Goal: Task Accomplishment & Management: Complete application form

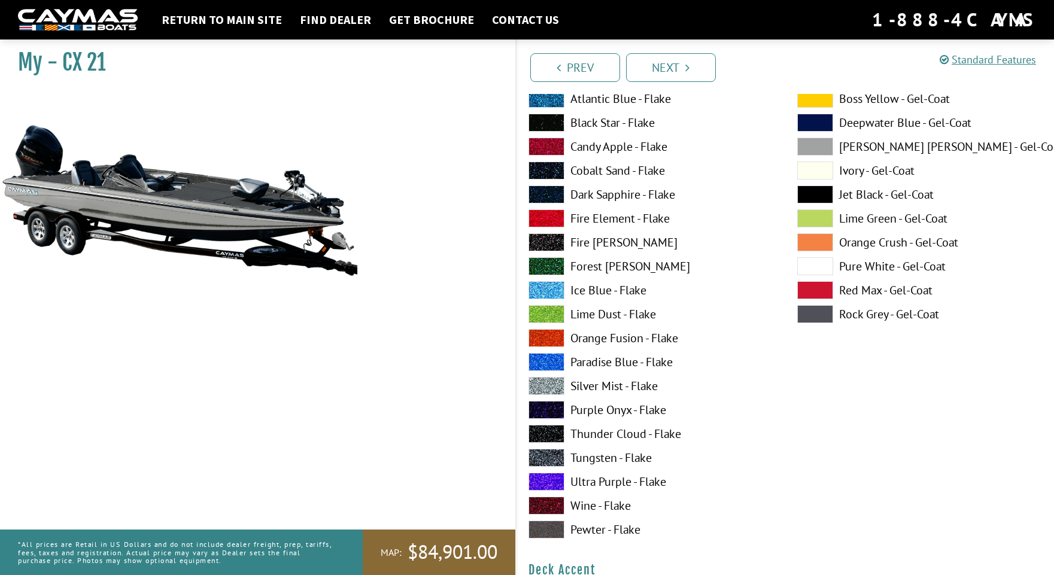
scroll to position [187, 0]
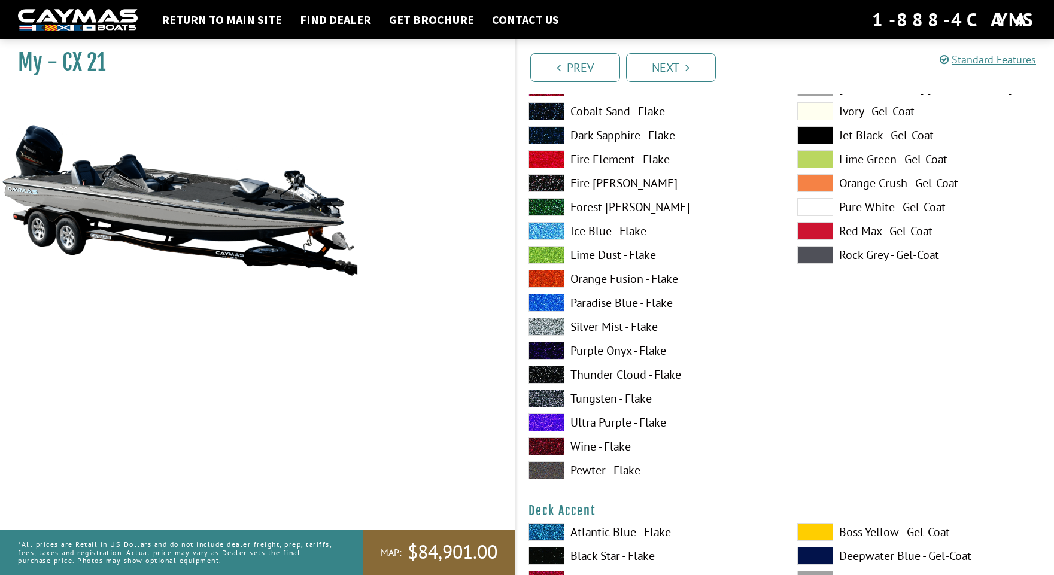
click at [825, 209] on span at bounding box center [815, 207] width 36 height 18
click at [822, 209] on span at bounding box center [815, 207] width 36 height 18
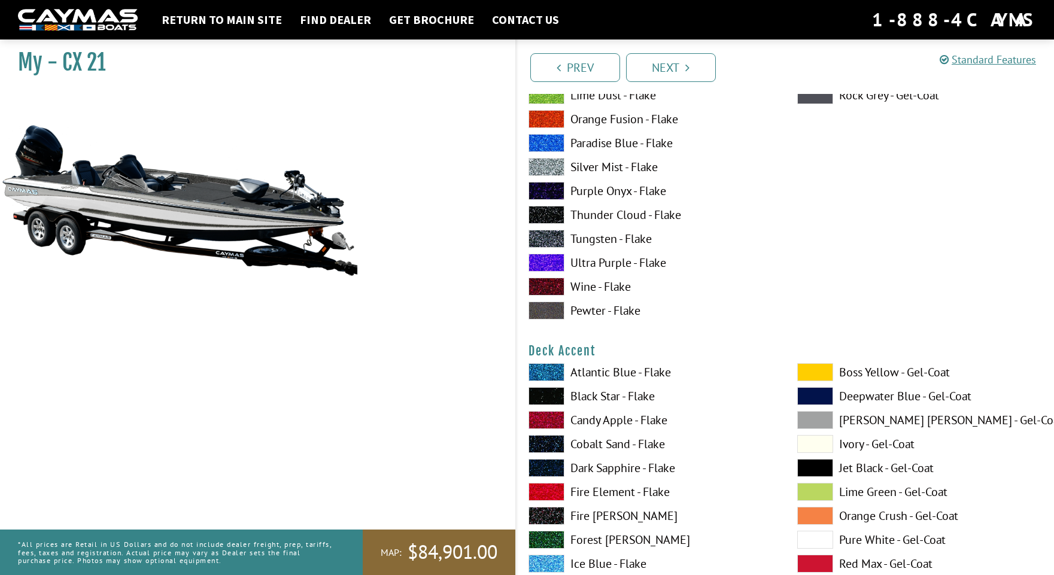
scroll to position [434, 0]
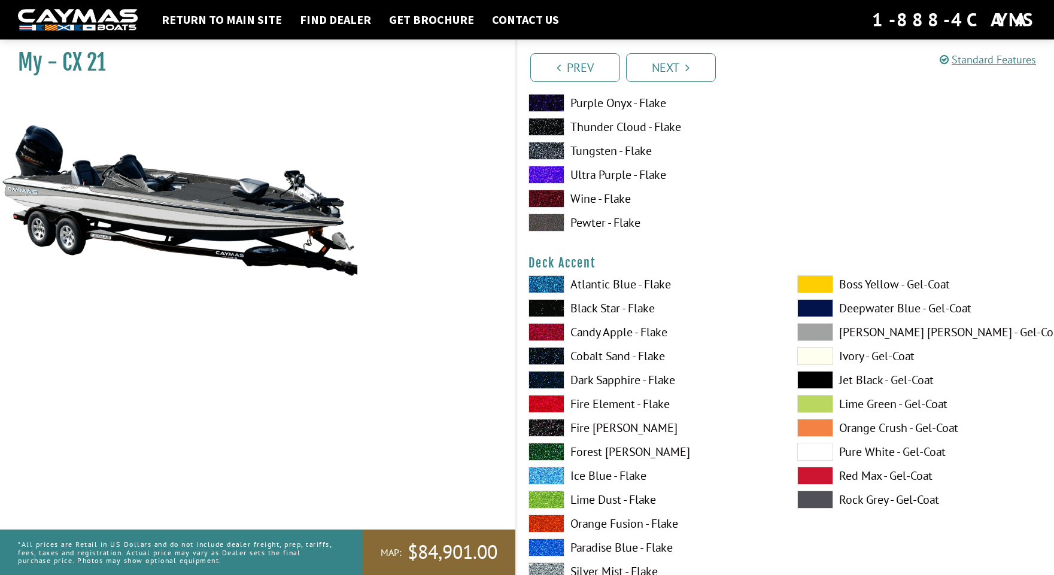
click at [536, 280] on span at bounding box center [546, 284] width 36 height 18
click at [810, 446] on span at bounding box center [815, 452] width 36 height 18
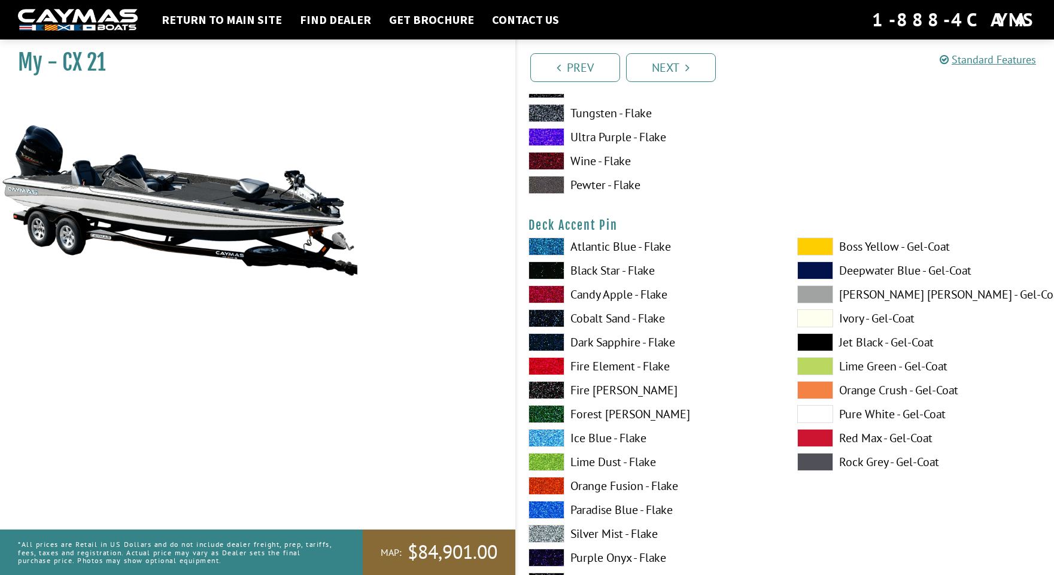
scroll to position [1033, 0]
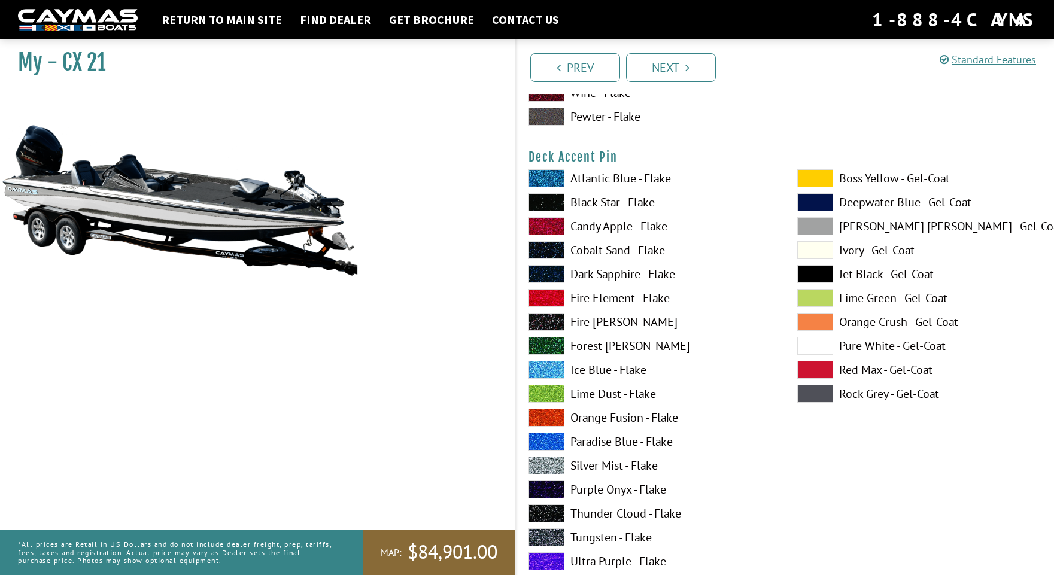
click at [543, 462] on span at bounding box center [546, 466] width 36 height 18
click at [543, 372] on span at bounding box center [546, 370] width 36 height 18
click at [545, 462] on span at bounding box center [546, 466] width 36 height 18
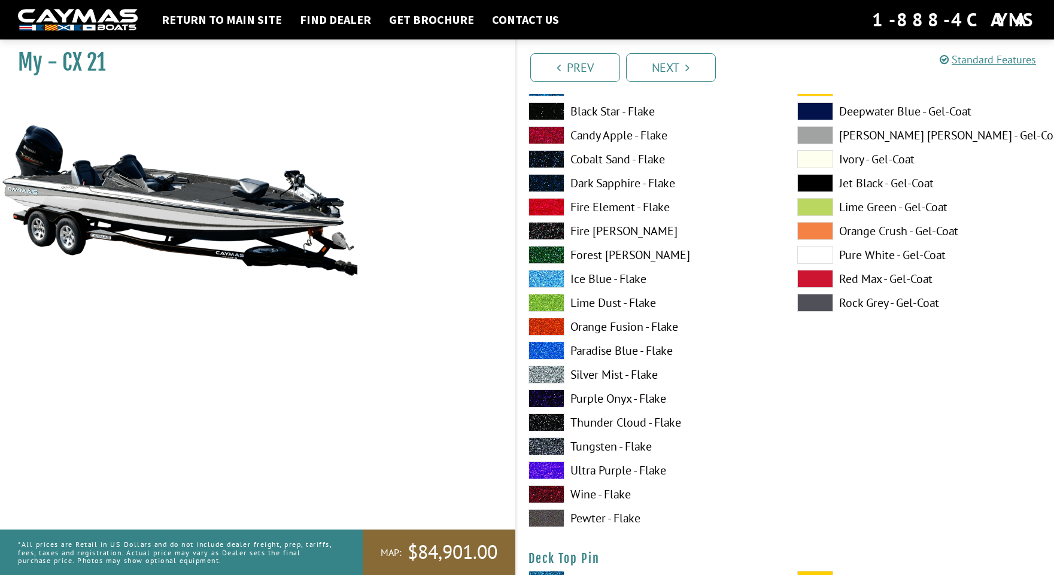
scroll to position [1617, 0]
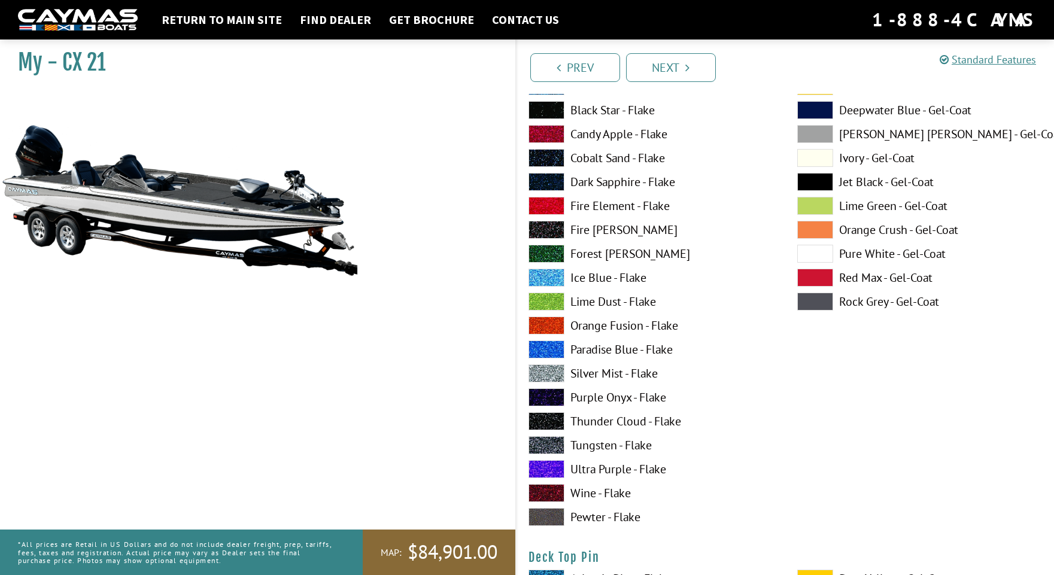
click at [537, 444] on span at bounding box center [546, 445] width 36 height 18
click at [546, 112] on span at bounding box center [546, 110] width 36 height 18
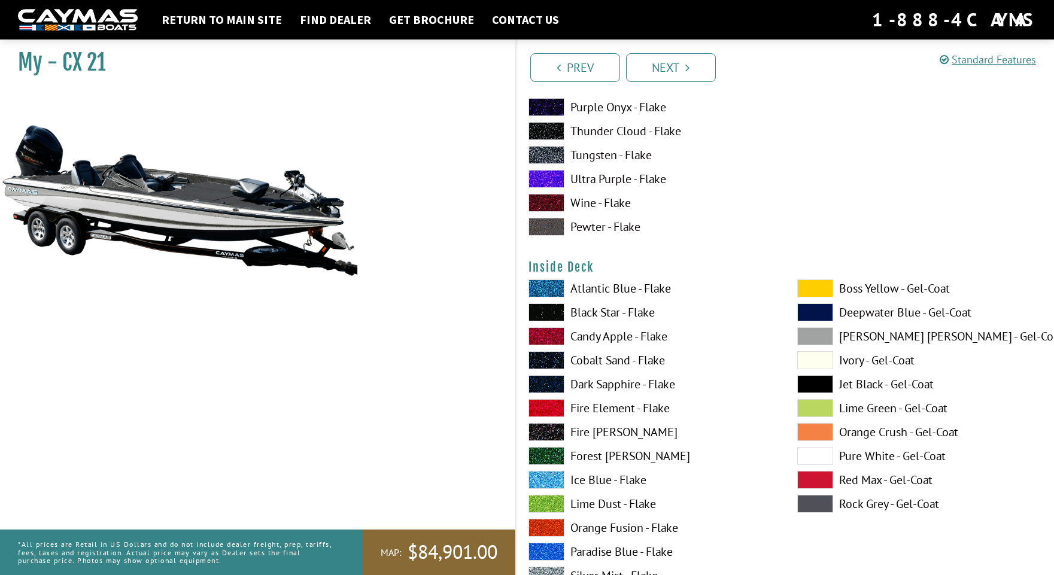
scroll to position [2459, 0]
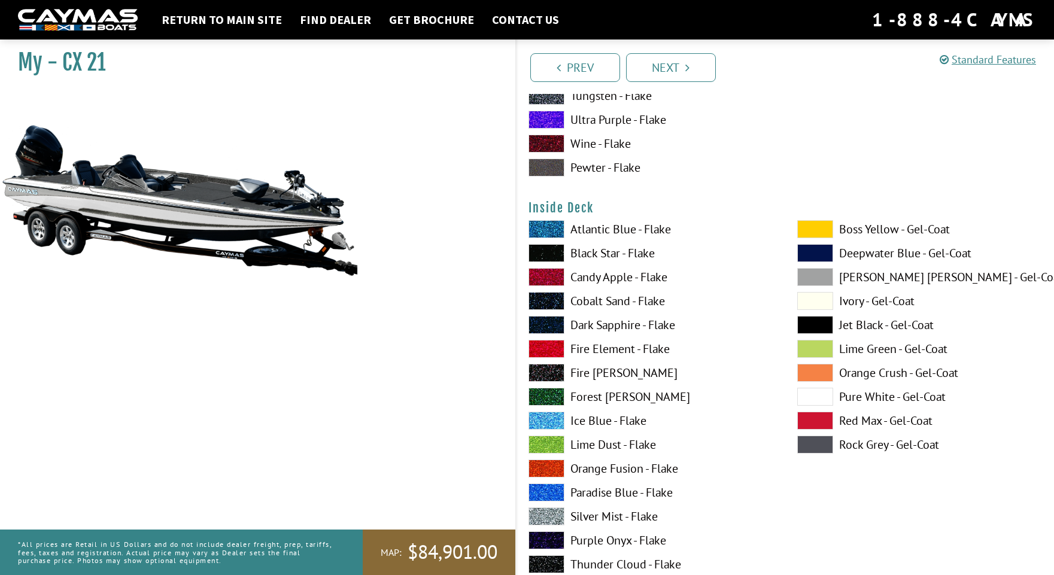
click at [544, 349] on span at bounding box center [546, 349] width 36 height 18
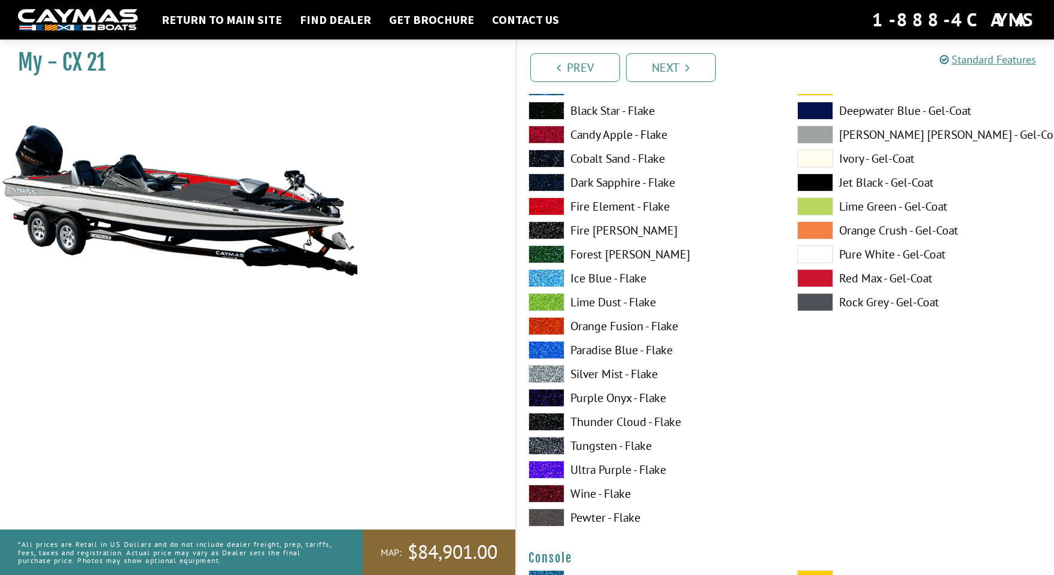
scroll to position [2611, 0]
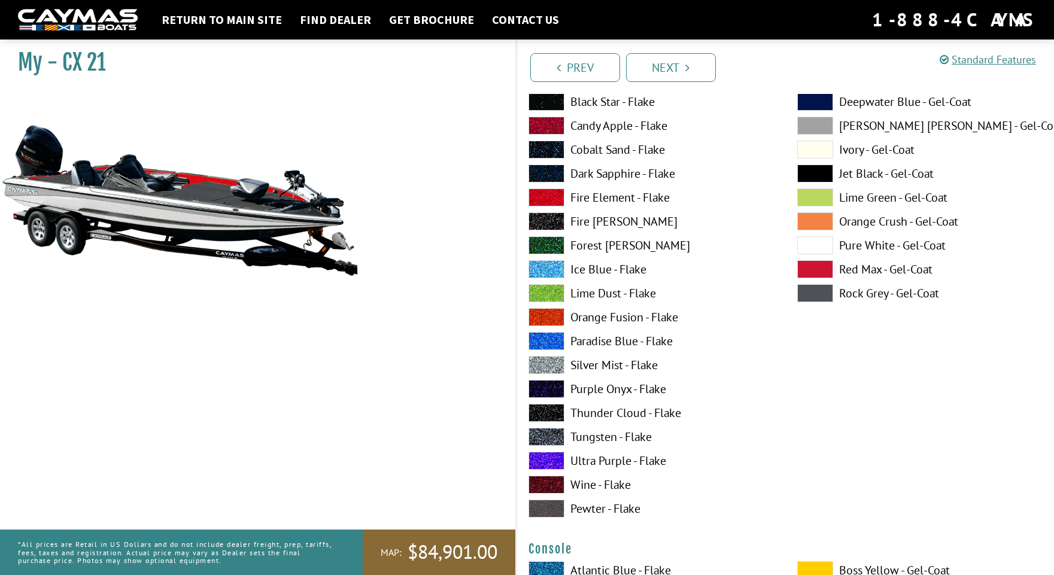
click at [549, 436] on span at bounding box center [546, 437] width 36 height 18
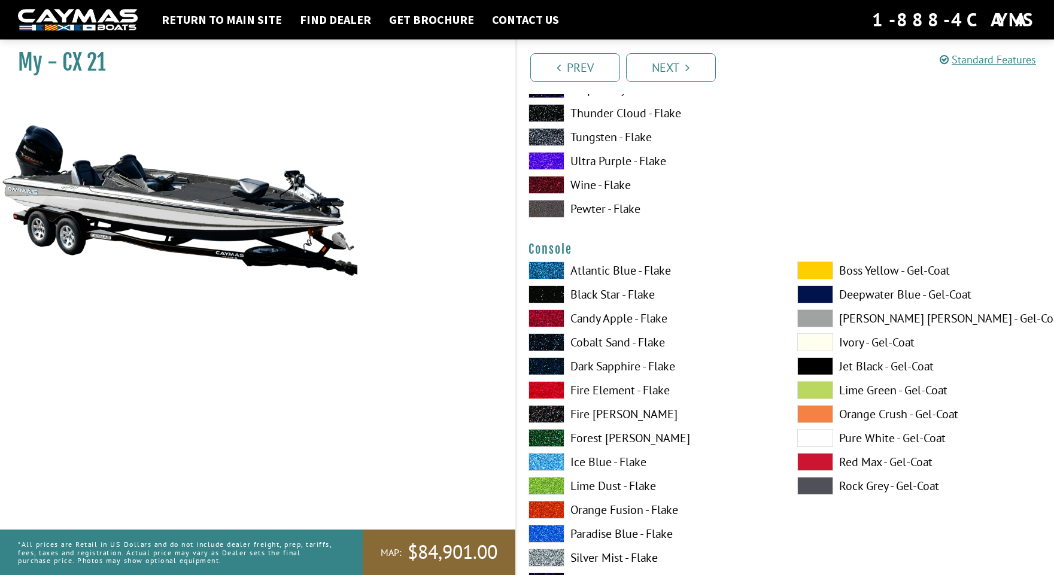
scroll to position [2910, 0]
click at [540, 291] on span at bounding box center [546, 294] width 36 height 18
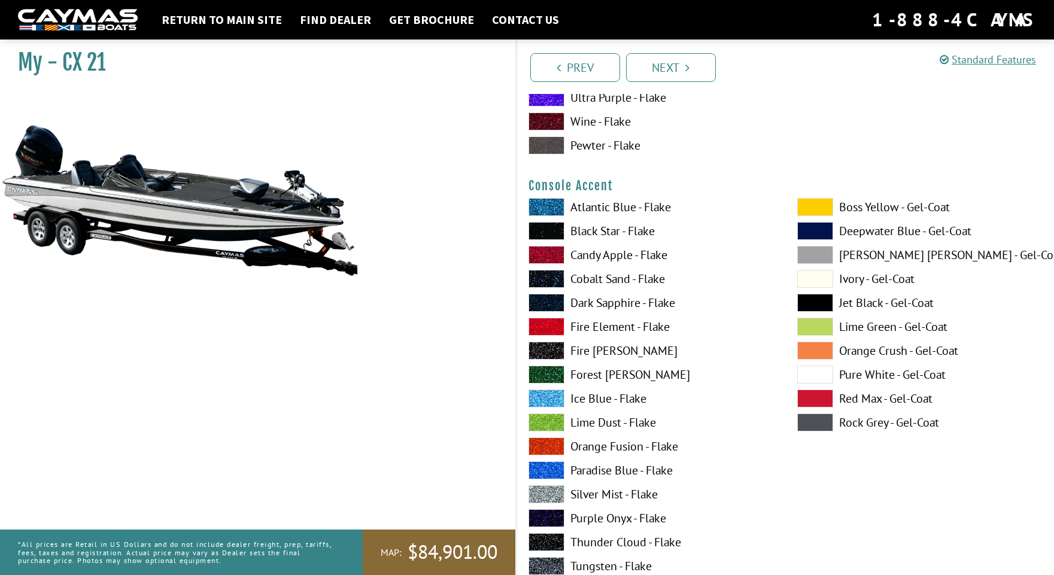
scroll to position [3499, 0]
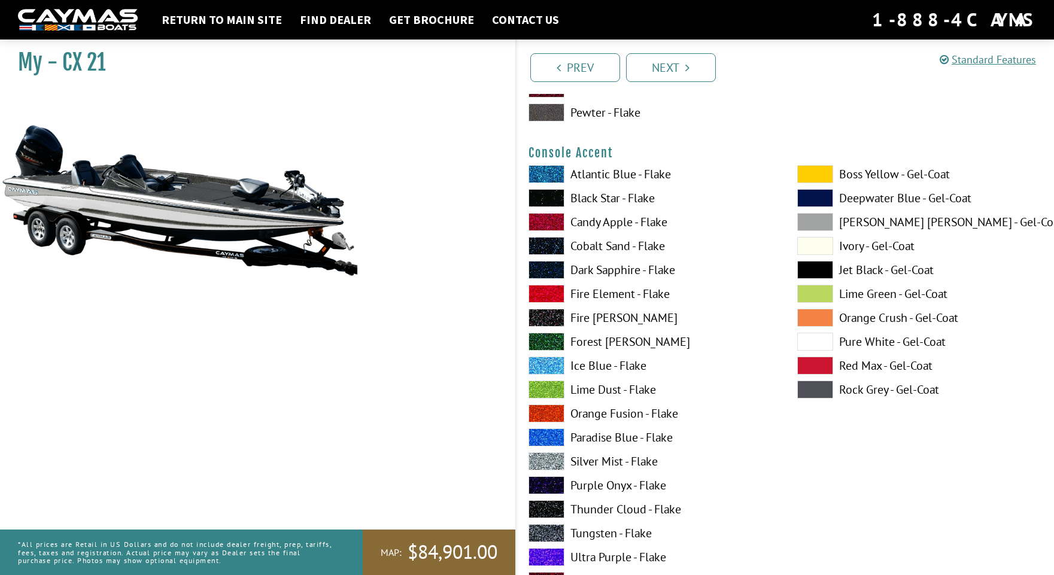
click at [540, 531] on span at bounding box center [546, 533] width 36 height 18
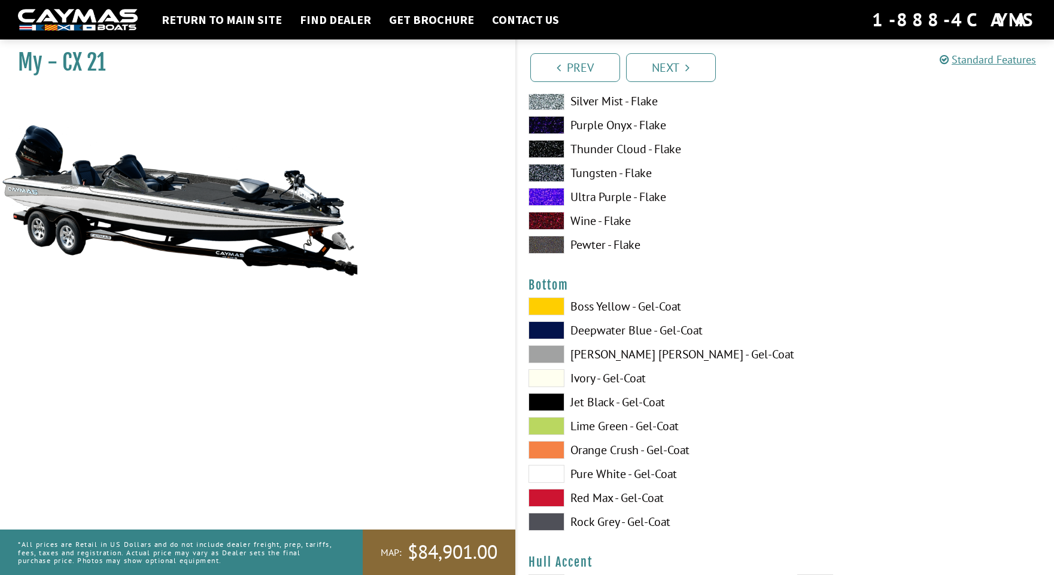
scroll to position [4408, 0]
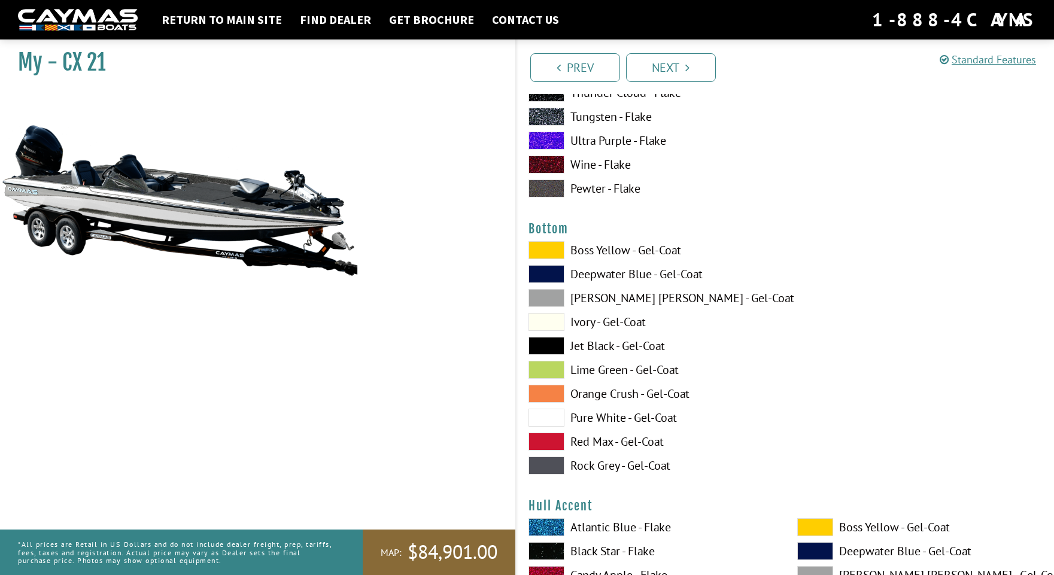
click at [539, 466] on span at bounding box center [546, 466] width 36 height 18
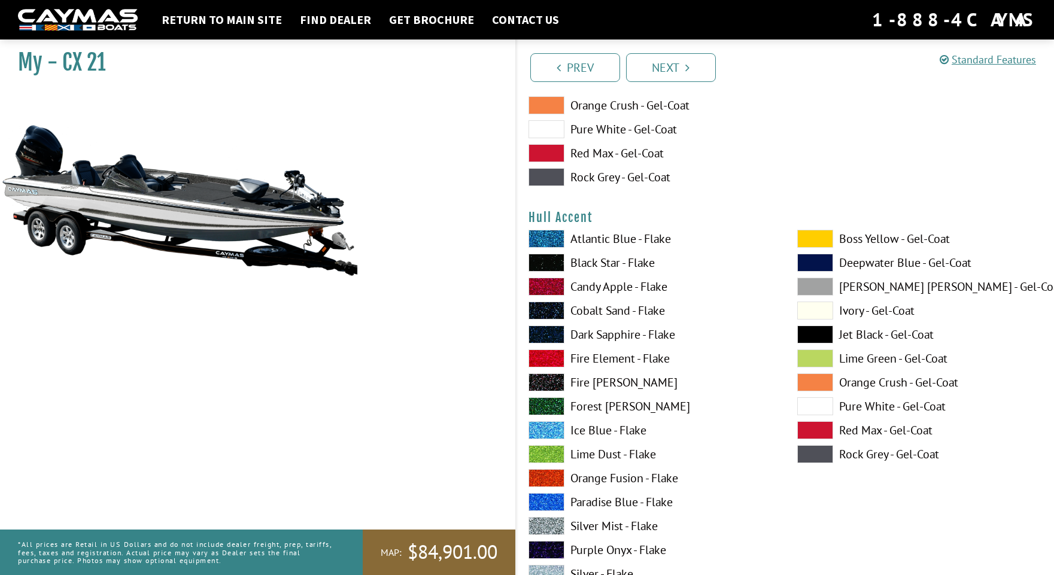
scroll to position [4698, 0]
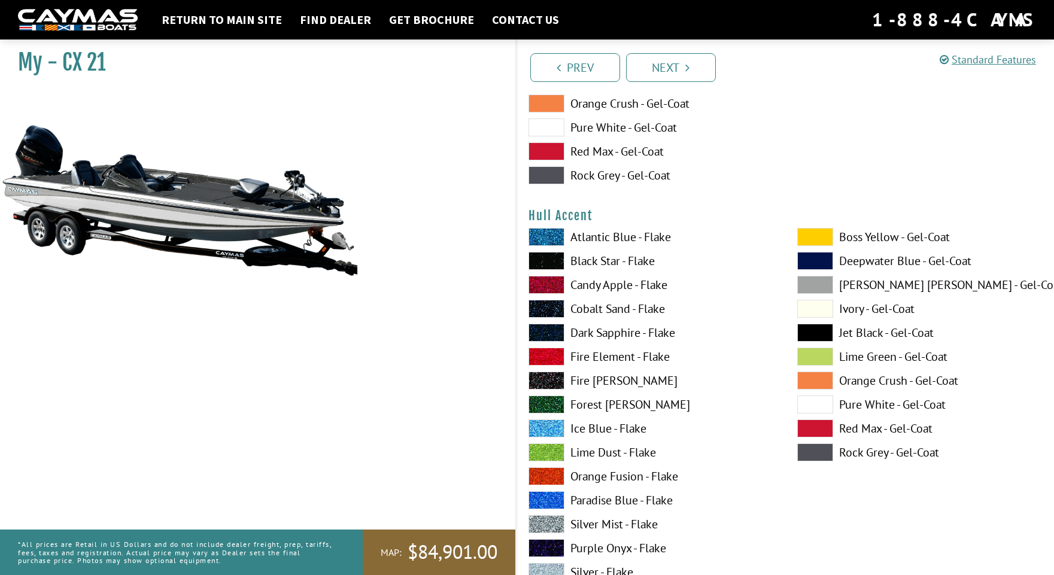
click at [546, 234] on span at bounding box center [546, 237] width 36 height 18
click at [546, 332] on span at bounding box center [546, 333] width 36 height 18
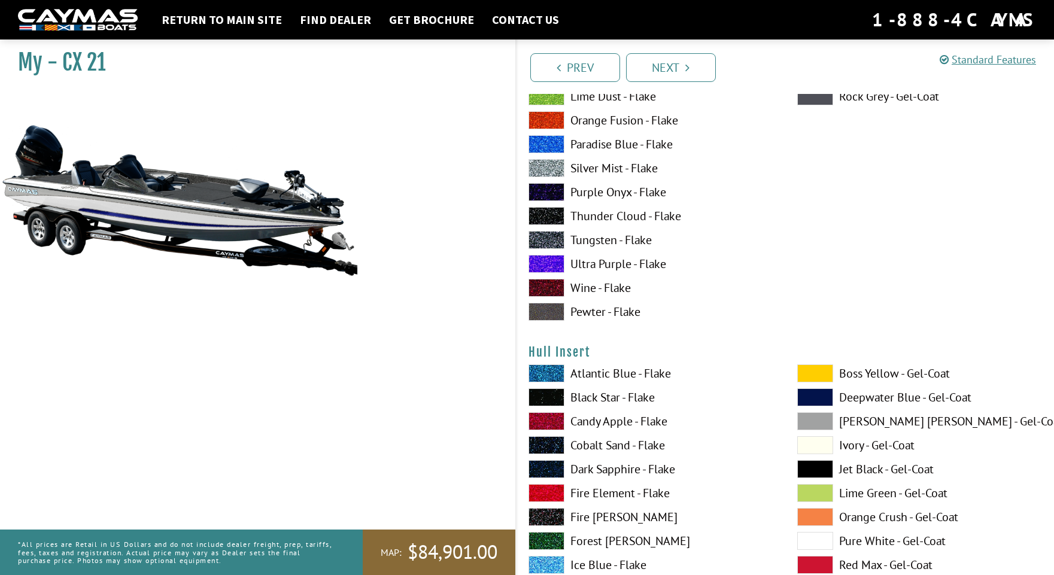
scroll to position [5585, 0]
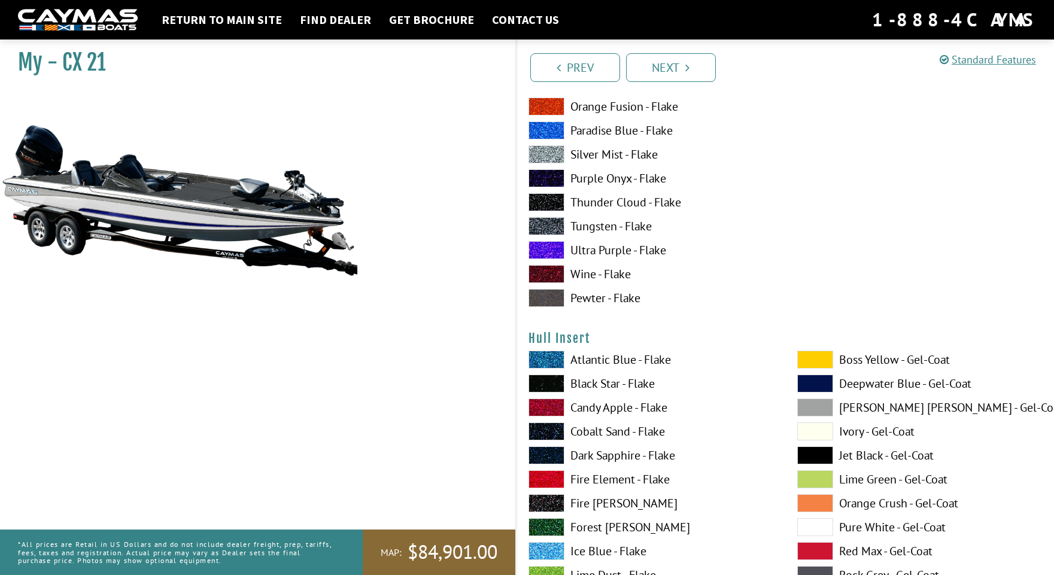
click at [552, 358] on span at bounding box center [546, 360] width 36 height 18
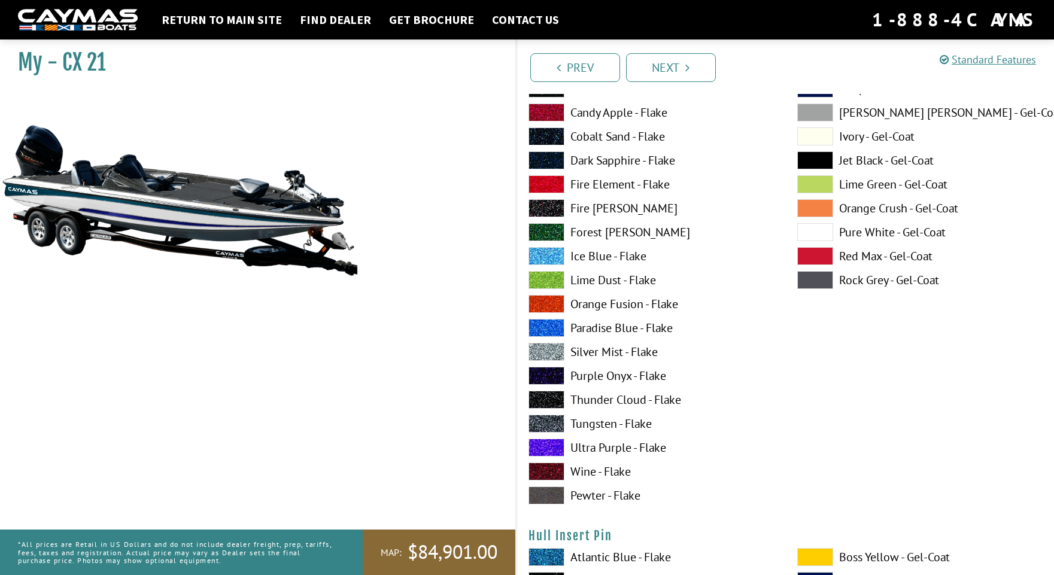
scroll to position [5813, 0]
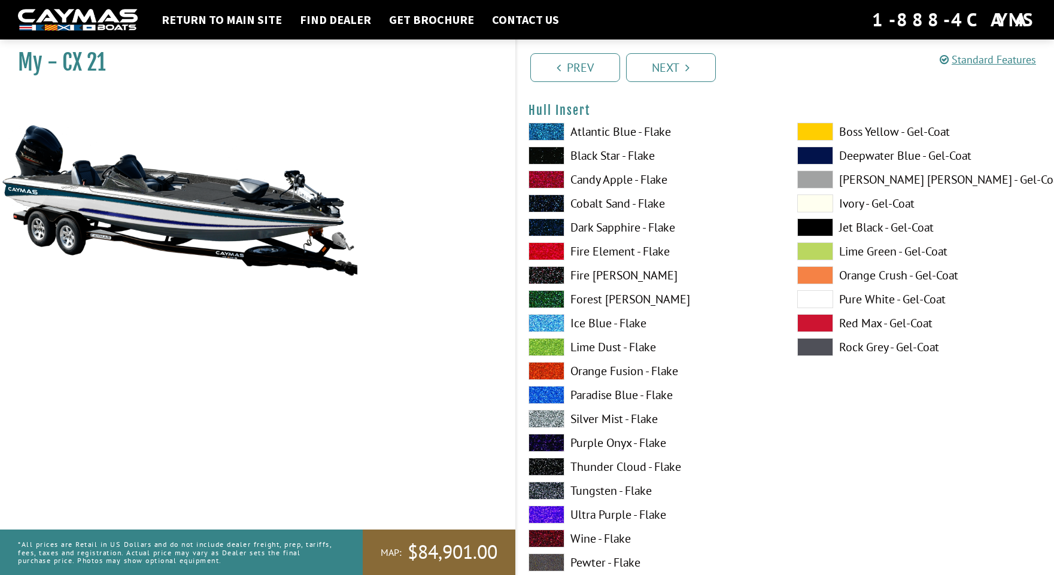
click at [826, 302] on span at bounding box center [815, 299] width 36 height 18
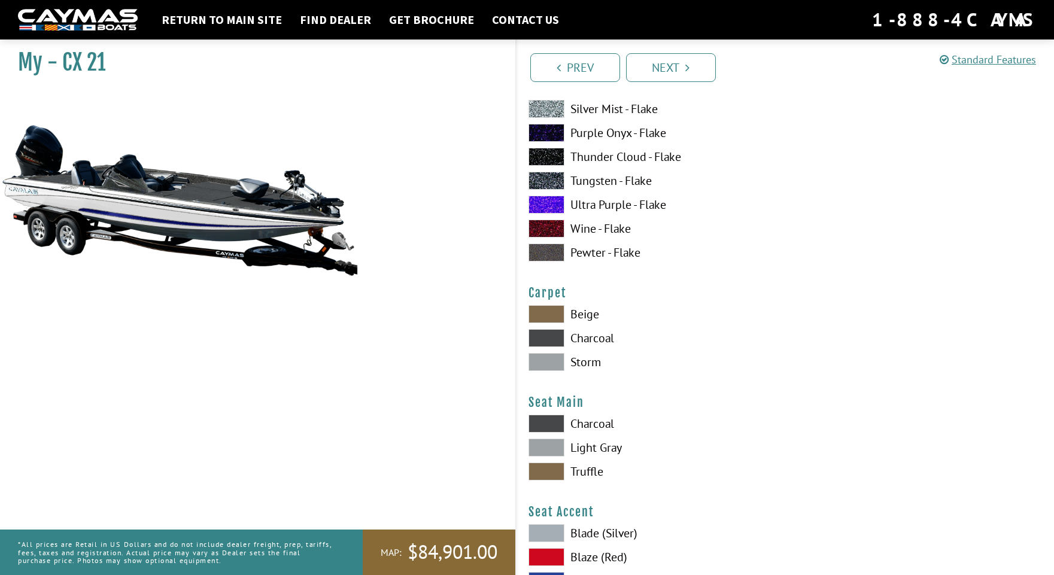
scroll to position [6616, 0]
click at [545, 330] on span at bounding box center [546, 338] width 36 height 18
click at [543, 333] on span at bounding box center [546, 338] width 36 height 18
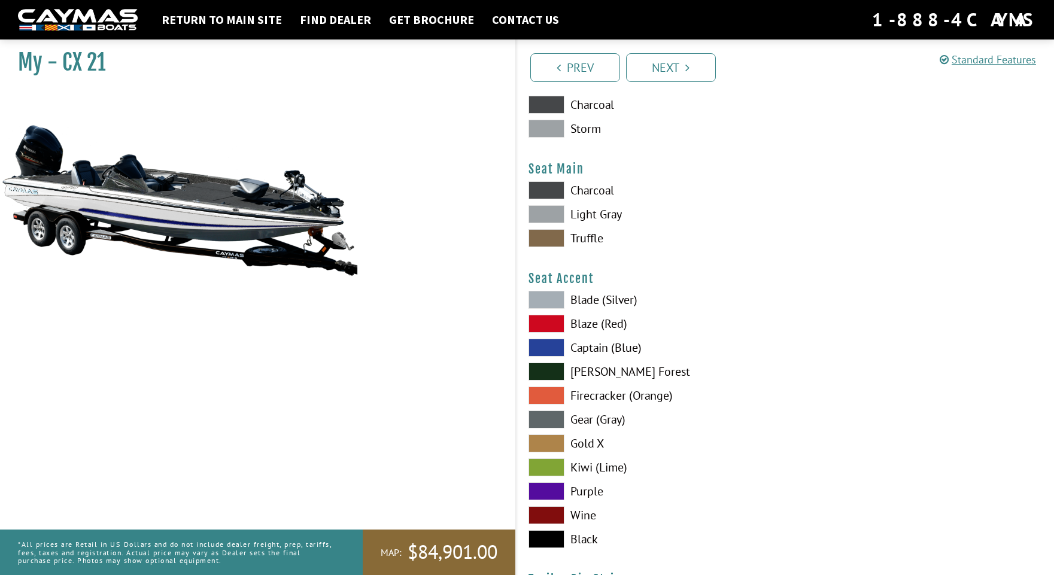
scroll to position [6908, 0]
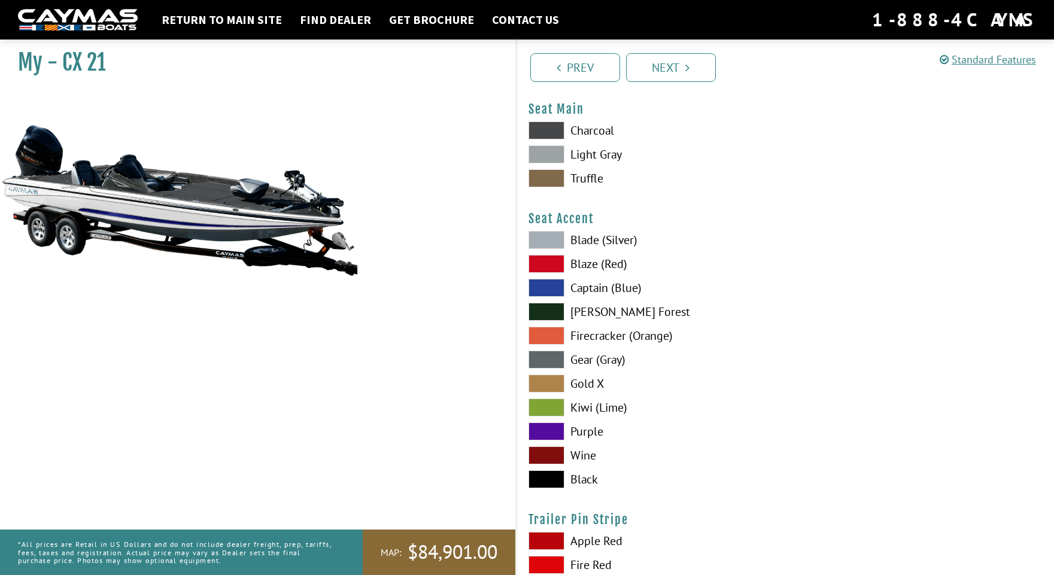
click at [556, 261] on span at bounding box center [546, 264] width 36 height 18
click at [552, 241] on span at bounding box center [546, 240] width 36 height 18
click at [541, 132] on span at bounding box center [546, 130] width 36 height 18
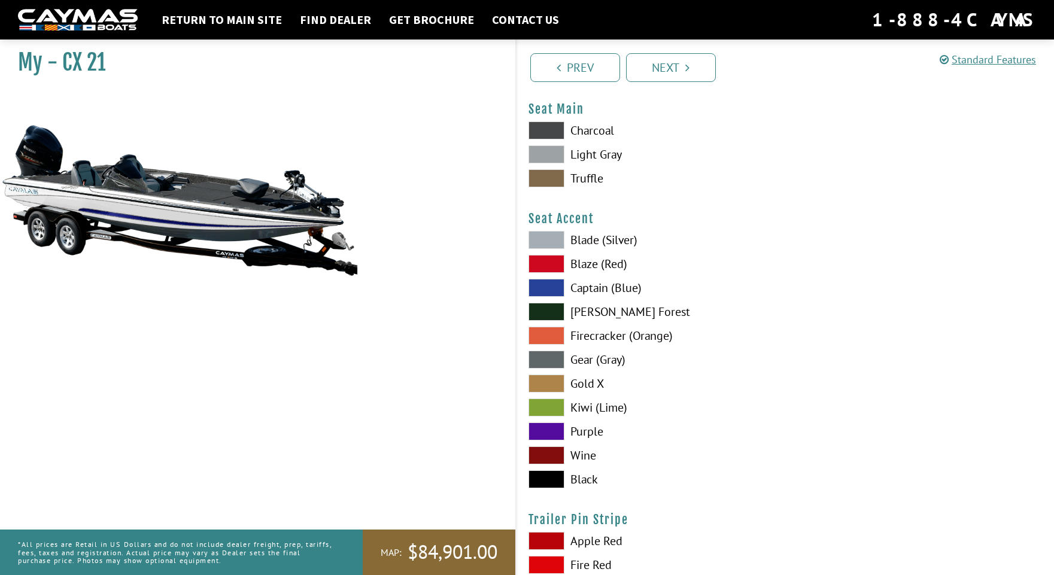
click at [541, 132] on span at bounding box center [546, 130] width 36 height 18
click at [536, 151] on span at bounding box center [546, 154] width 36 height 18
click at [542, 131] on span at bounding box center [546, 130] width 36 height 18
click at [548, 479] on span at bounding box center [546, 479] width 36 height 18
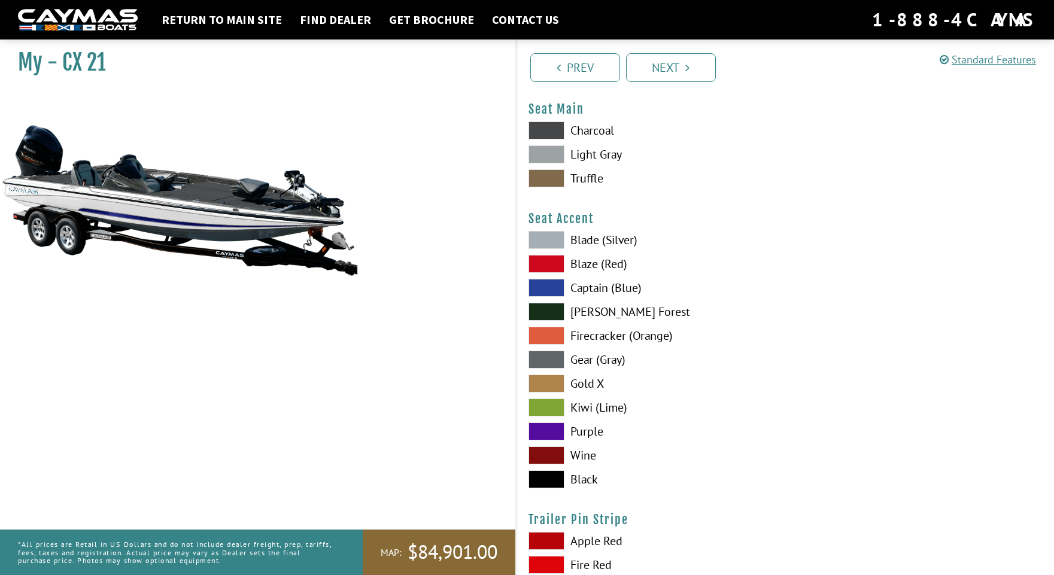
click at [550, 242] on span at bounding box center [546, 240] width 36 height 18
click at [545, 478] on span at bounding box center [546, 479] width 36 height 18
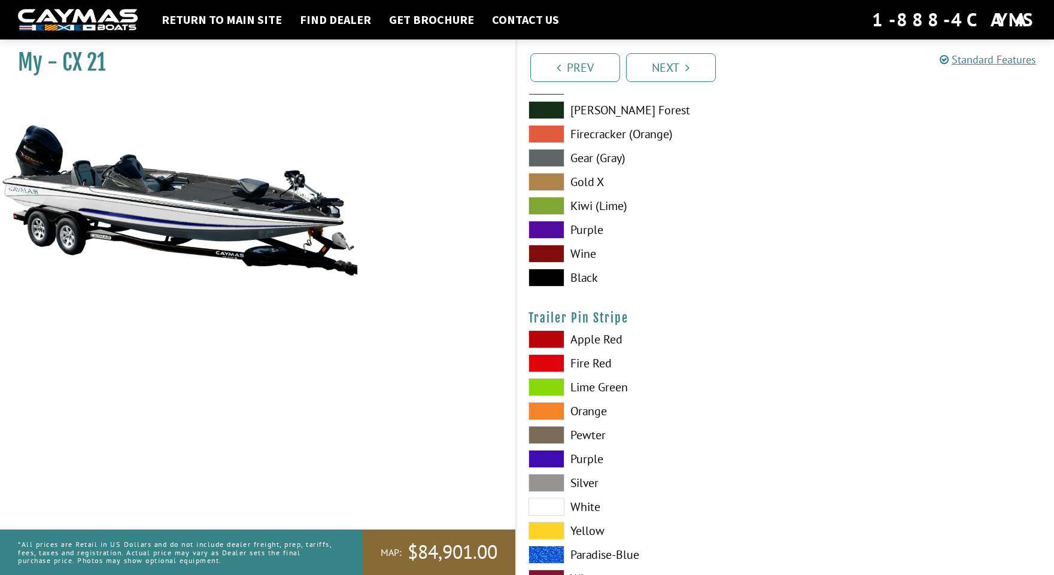
scroll to position [7148, 0]
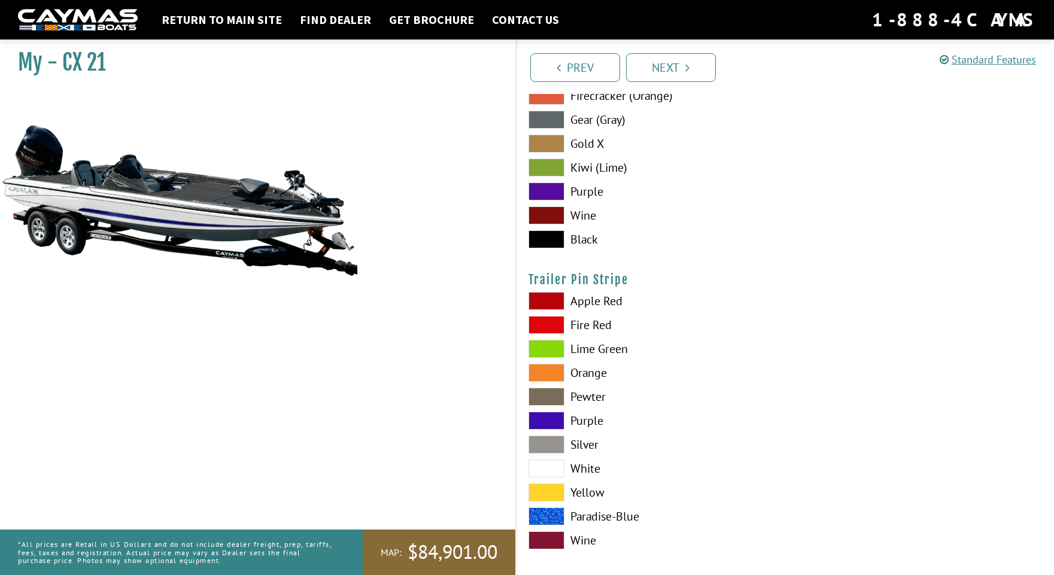
click at [531, 443] on span at bounding box center [546, 445] width 36 height 18
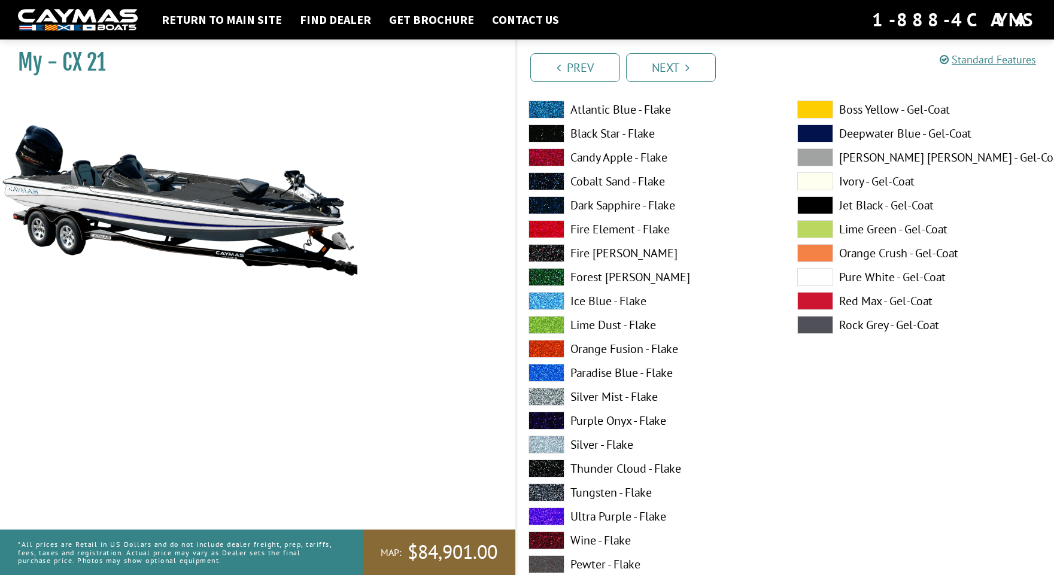
scroll to position [4836, 0]
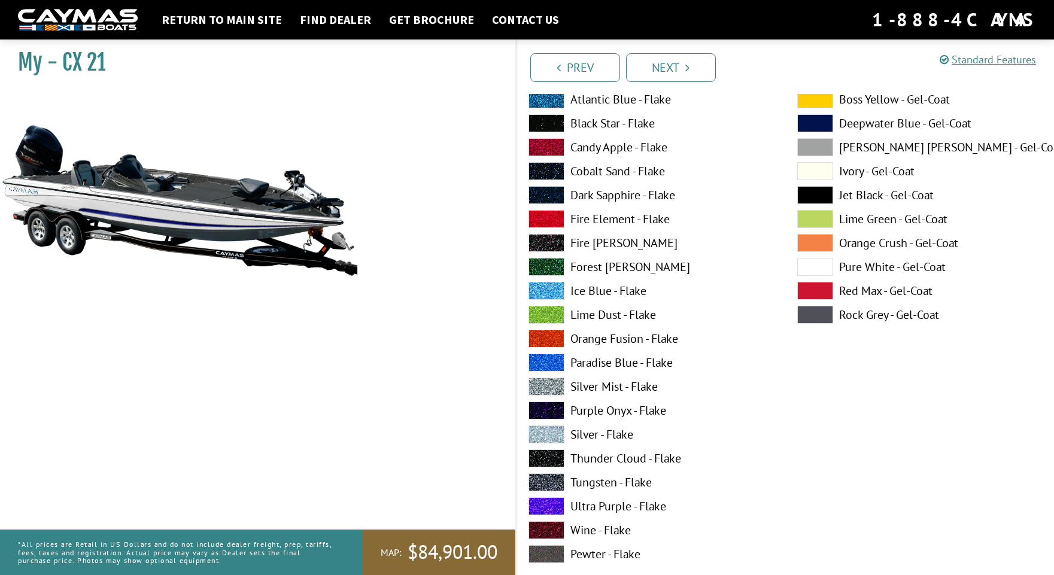
click at [539, 483] on span at bounding box center [546, 482] width 36 height 18
click at [540, 337] on span at bounding box center [546, 339] width 36 height 18
click at [536, 480] on span at bounding box center [546, 482] width 36 height 18
click at [555, 104] on span at bounding box center [546, 99] width 36 height 18
click at [543, 482] on span at bounding box center [546, 482] width 36 height 18
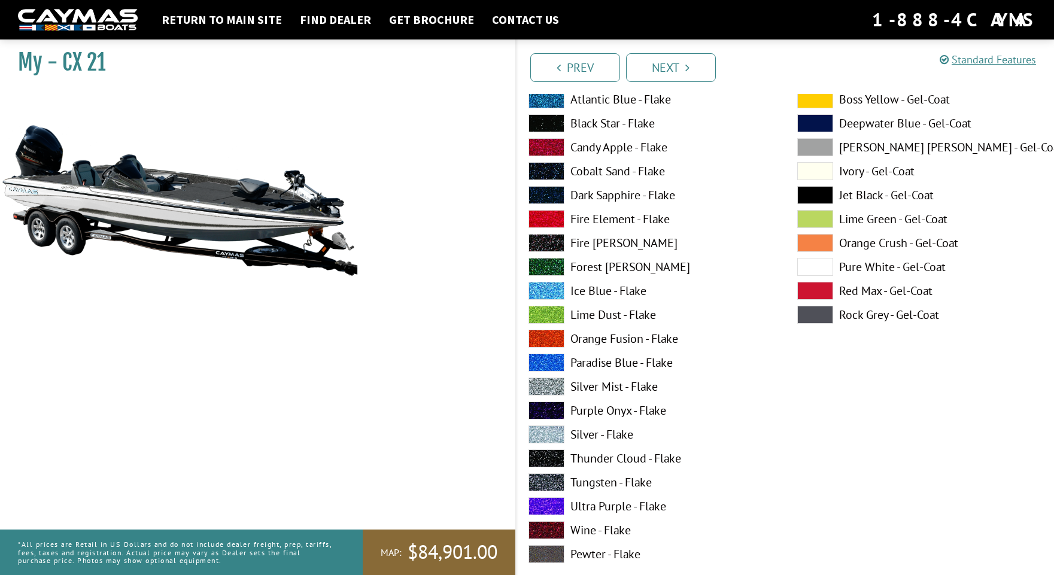
click at [826, 287] on span at bounding box center [815, 291] width 36 height 18
click at [820, 312] on span at bounding box center [815, 315] width 36 height 18
click at [537, 478] on span at bounding box center [546, 482] width 36 height 18
click at [807, 320] on span at bounding box center [815, 315] width 36 height 18
click at [824, 101] on span at bounding box center [815, 99] width 36 height 18
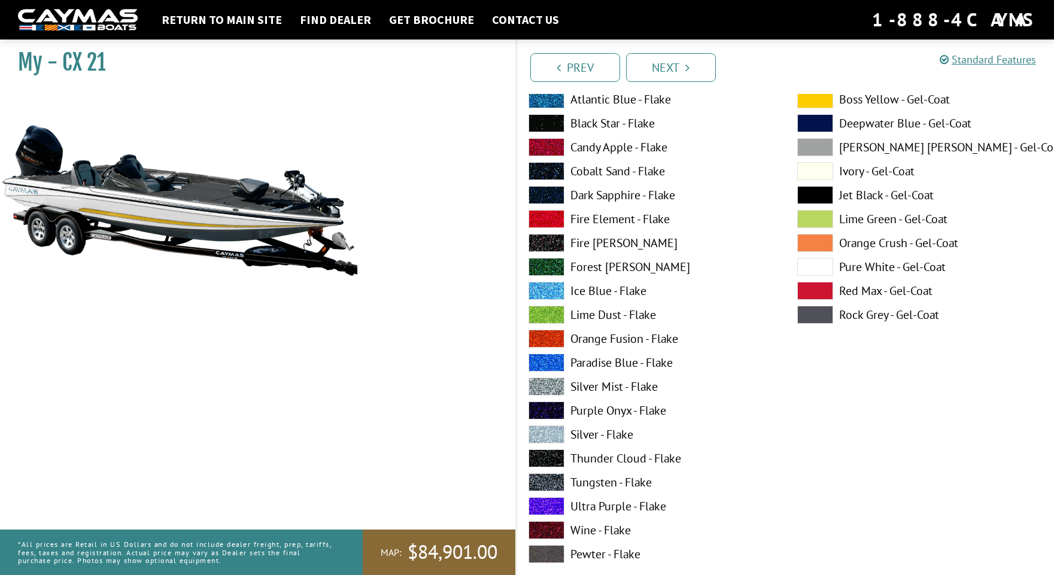
click at [823, 120] on span at bounding box center [815, 123] width 36 height 18
click at [820, 145] on span at bounding box center [815, 147] width 36 height 18
click at [547, 142] on span at bounding box center [546, 147] width 36 height 18
click at [807, 312] on span at bounding box center [815, 315] width 36 height 18
click at [553, 480] on span at bounding box center [546, 482] width 36 height 18
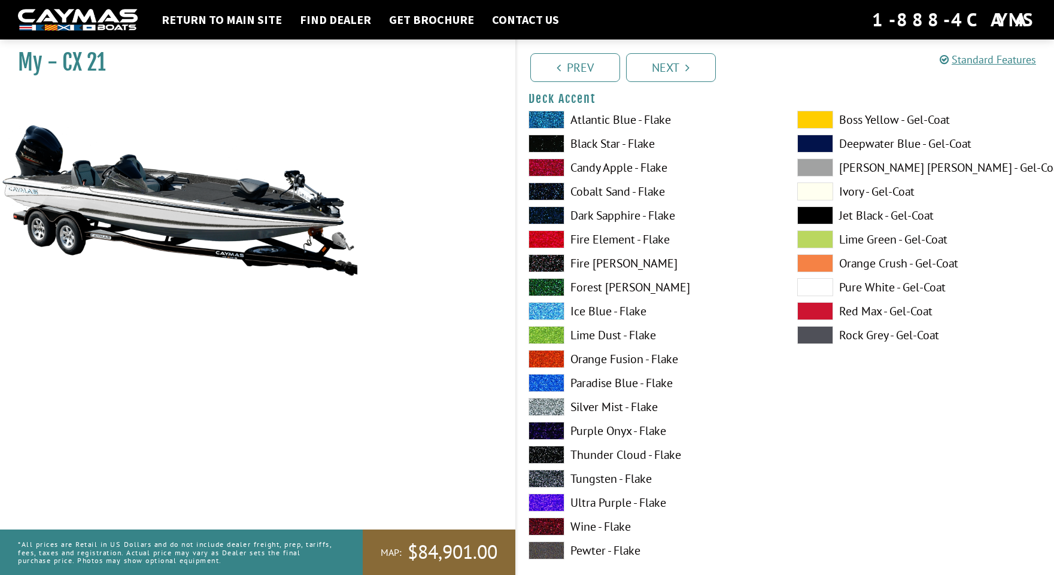
scroll to position [0, 0]
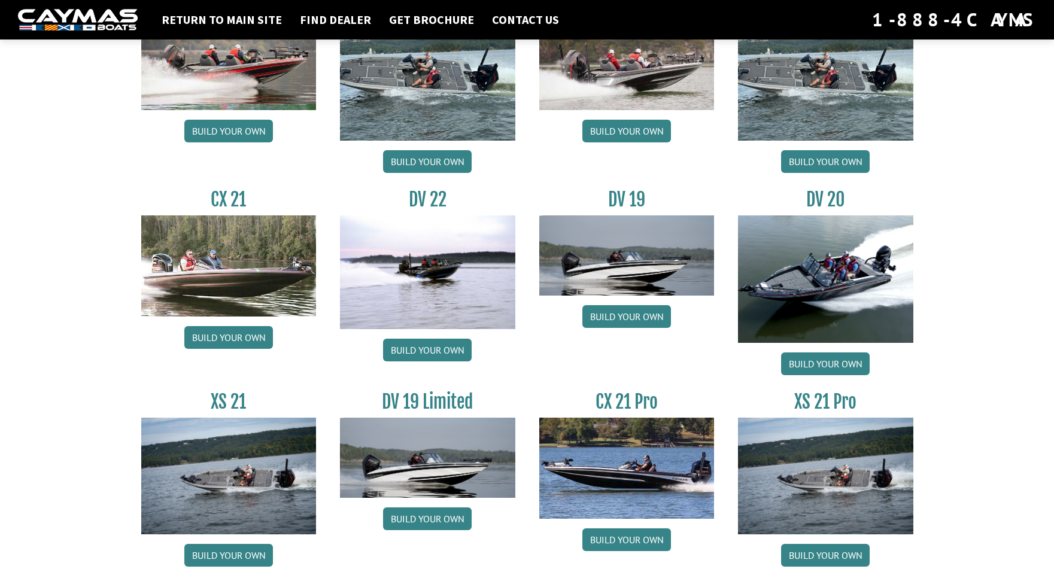
scroll to position [1285, 0]
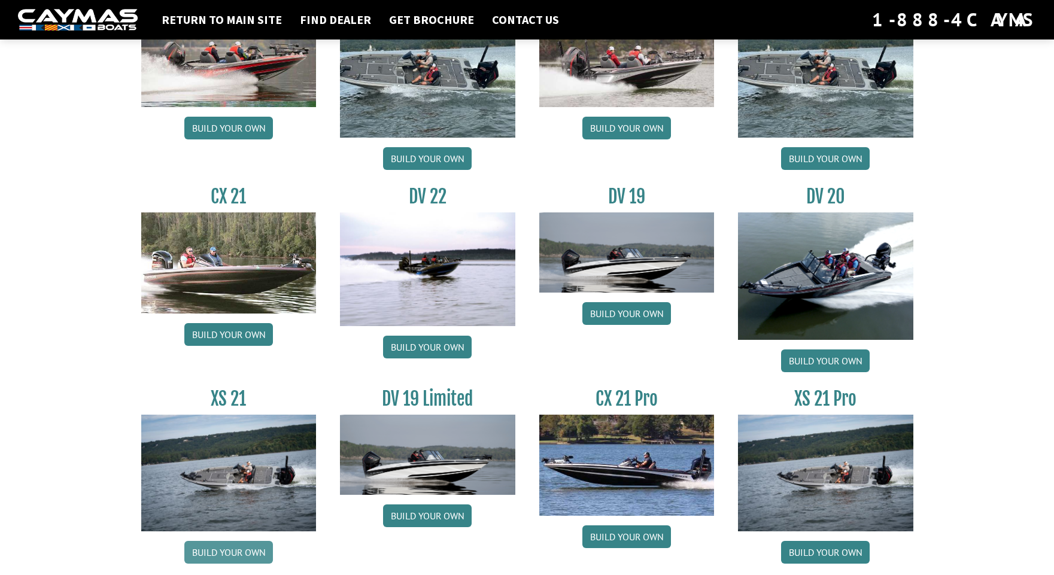
click at [233, 552] on link "Build your own" at bounding box center [228, 552] width 89 height 23
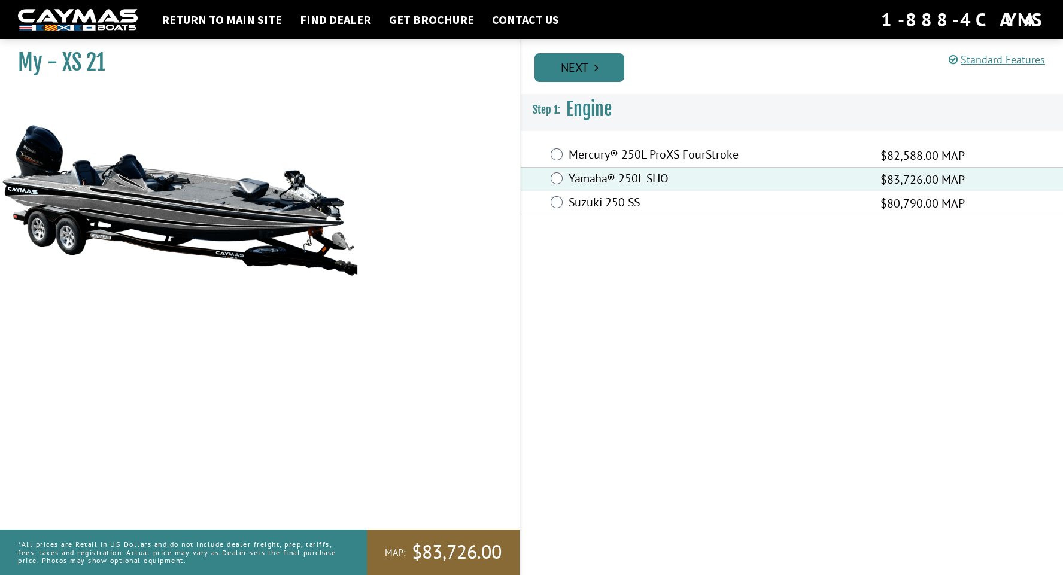
click at [558, 72] on link "Next" at bounding box center [579, 67] width 90 height 29
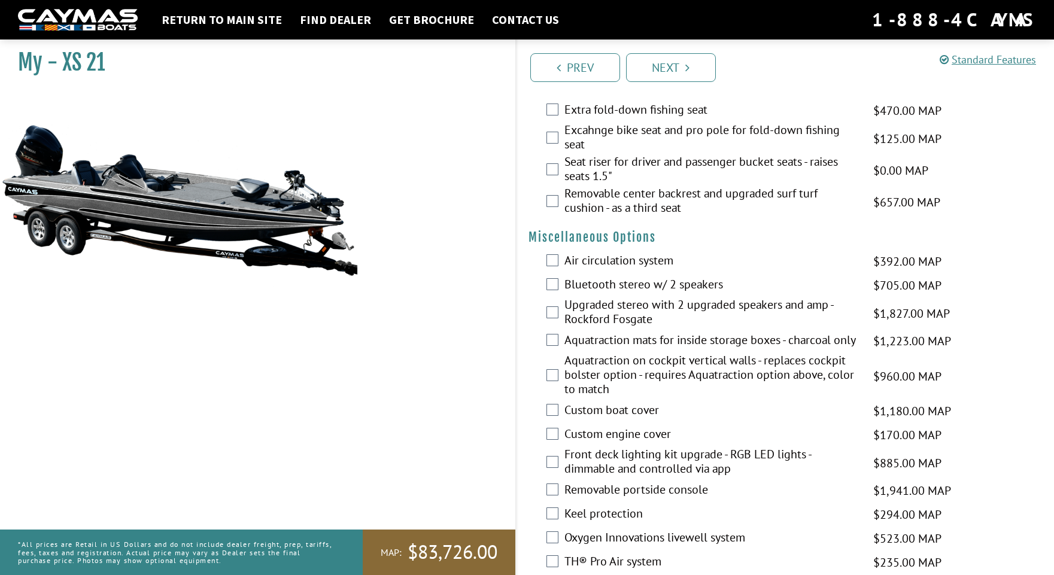
scroll to position [956, 0]
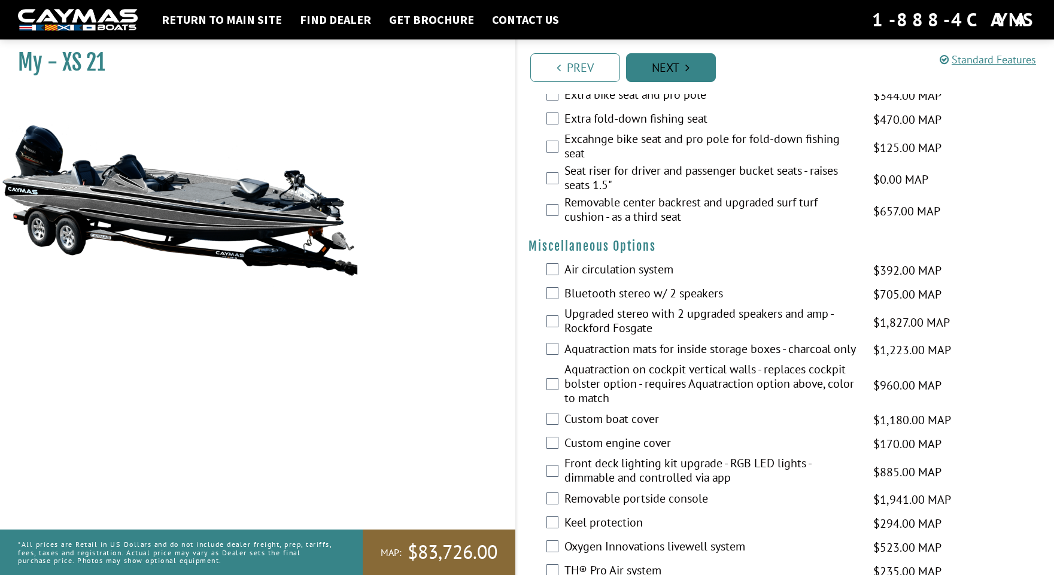
click at [639, 70] on link "Next" at bounding box center [671, 67] width 90 height 29
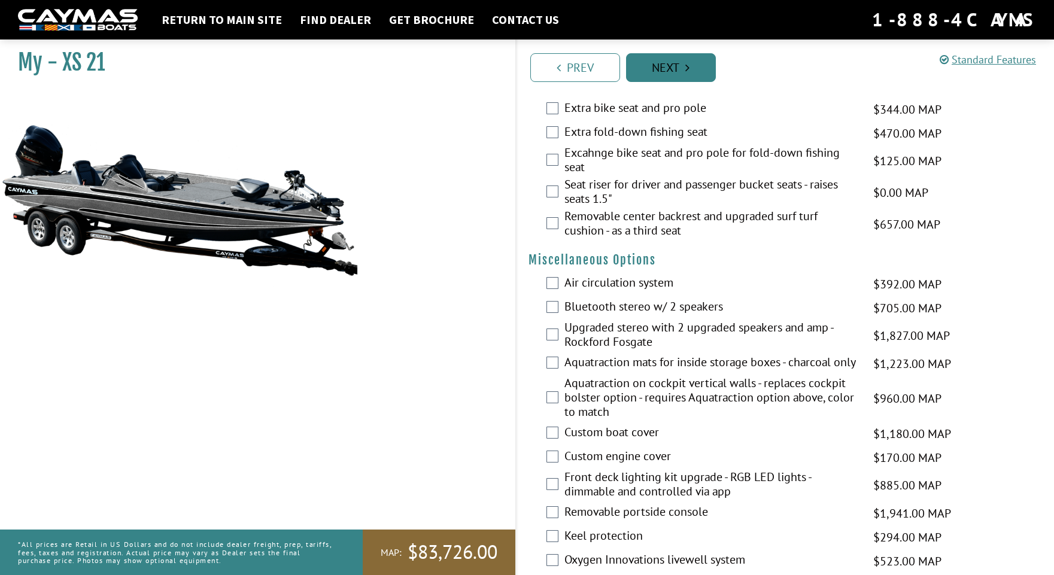
click at [639, 70] on link "Next" at bounding box center [671, 67] width 90 height 29
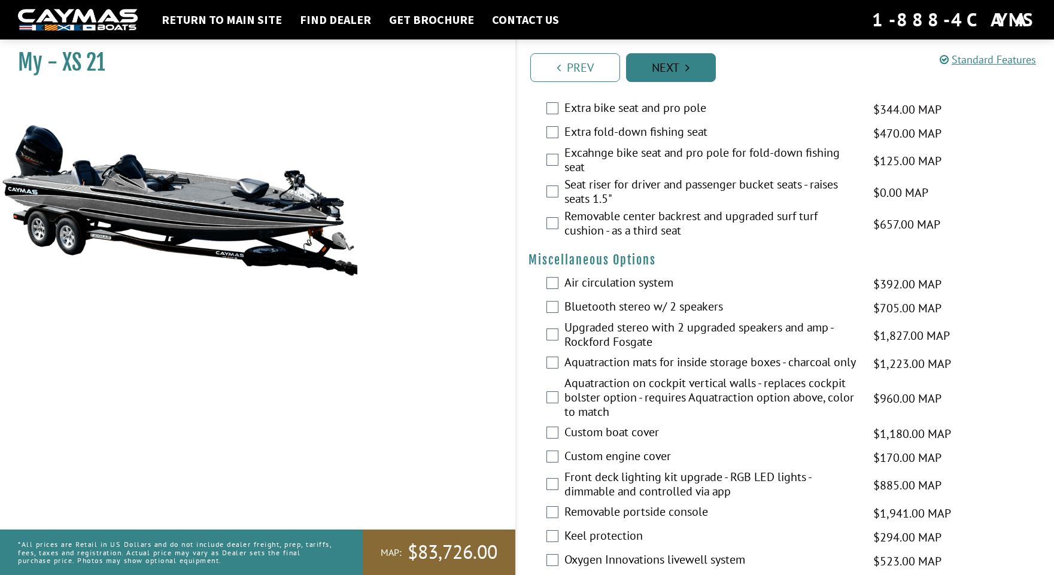
click at [639, 70] on link "Next" at bounding box center [671, 67] width 90 height 29
click at [642, 69] on link "Next" at bounding box center [671, 67] width 90 height 29
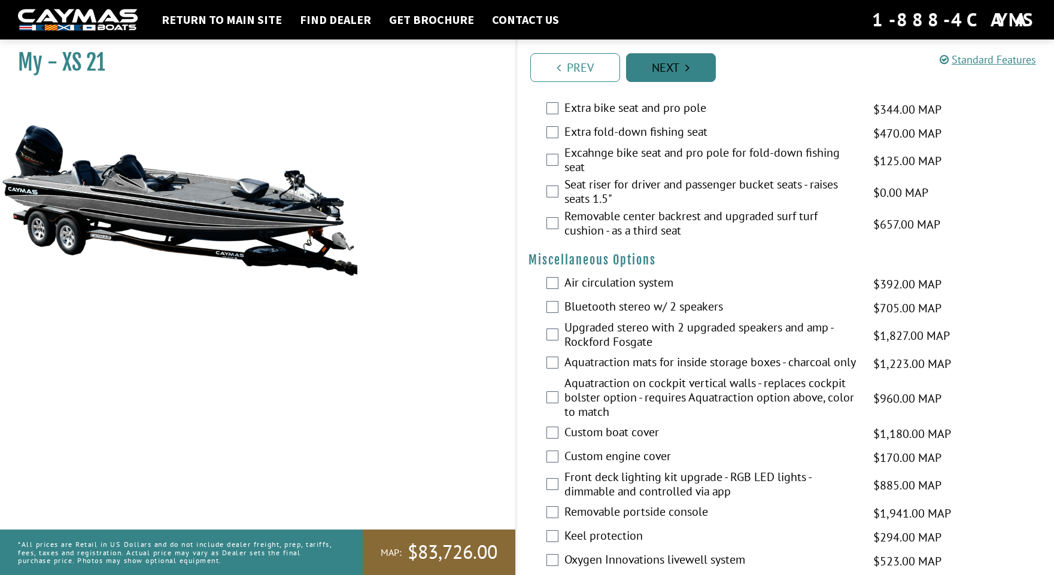
click at [642, 69] on link "Next" at bounding box center [671, 67] width 90 height 29
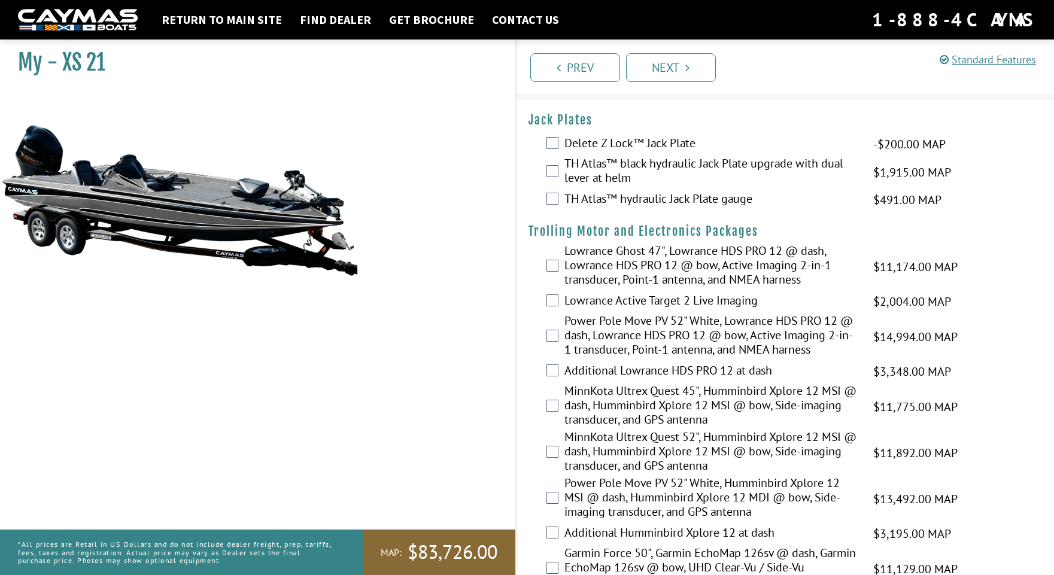
scroll to position [0, 0]
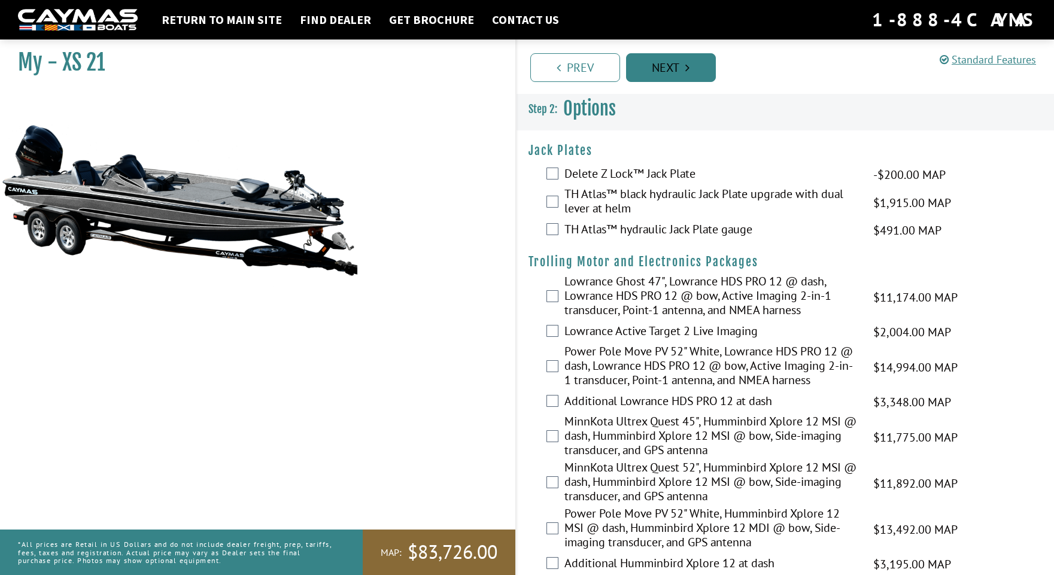
click at [665, 77] on link "Next" at bounding box center [671, 67] width 90 height 29
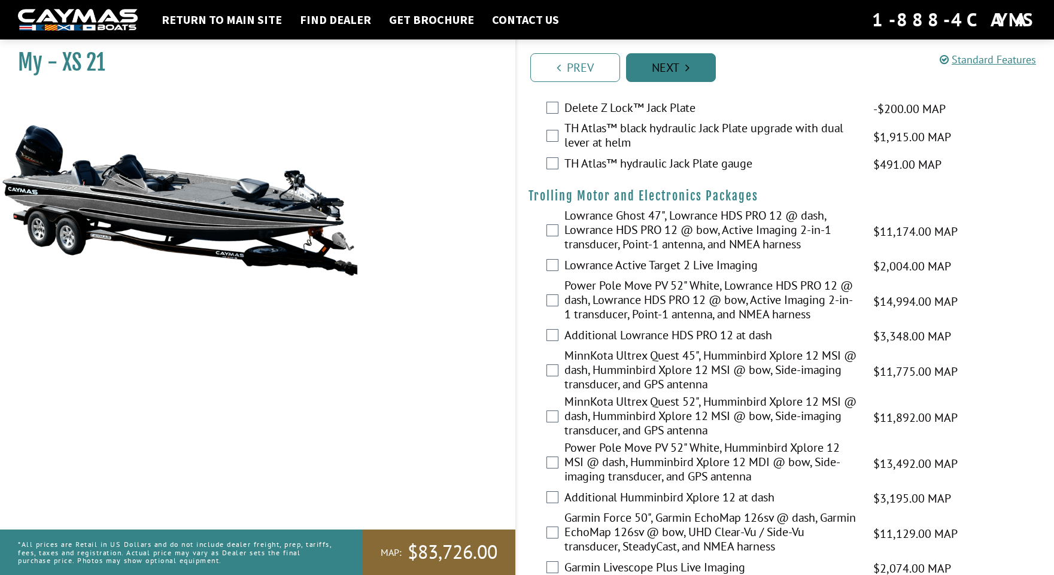
click at [665, 74] on link "Next" at bounding box center [671, 67] width 90 height 29
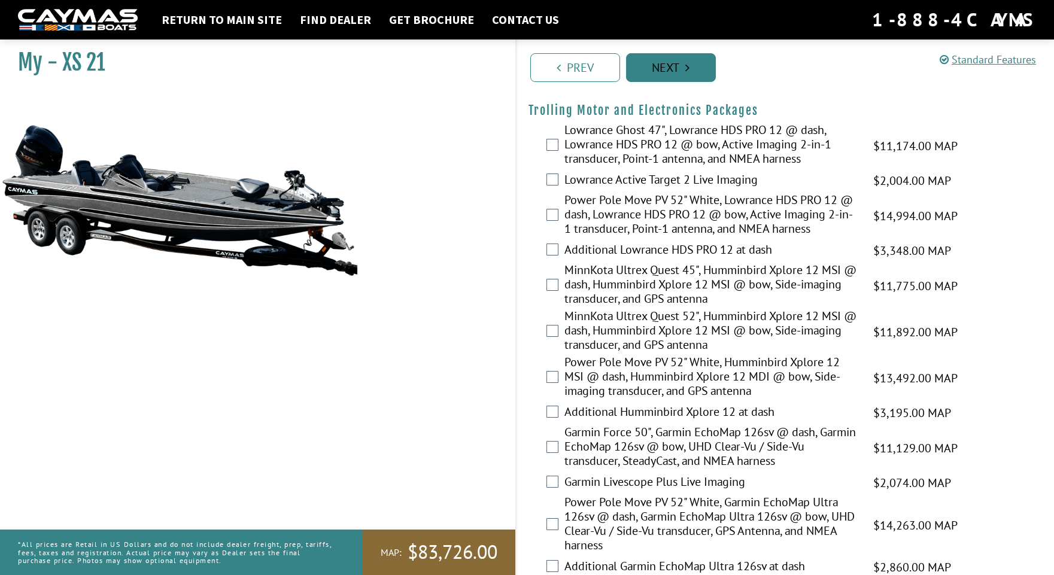
click at [665, 74] on link "Next" at bounding box center [671, 67] width 90 height 29
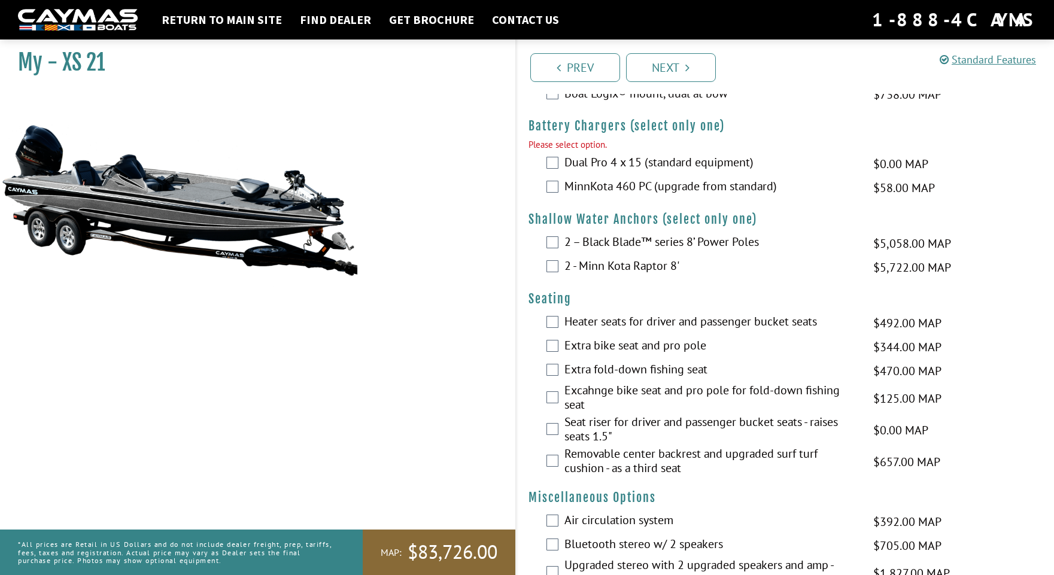
scroll to position [738, 0]
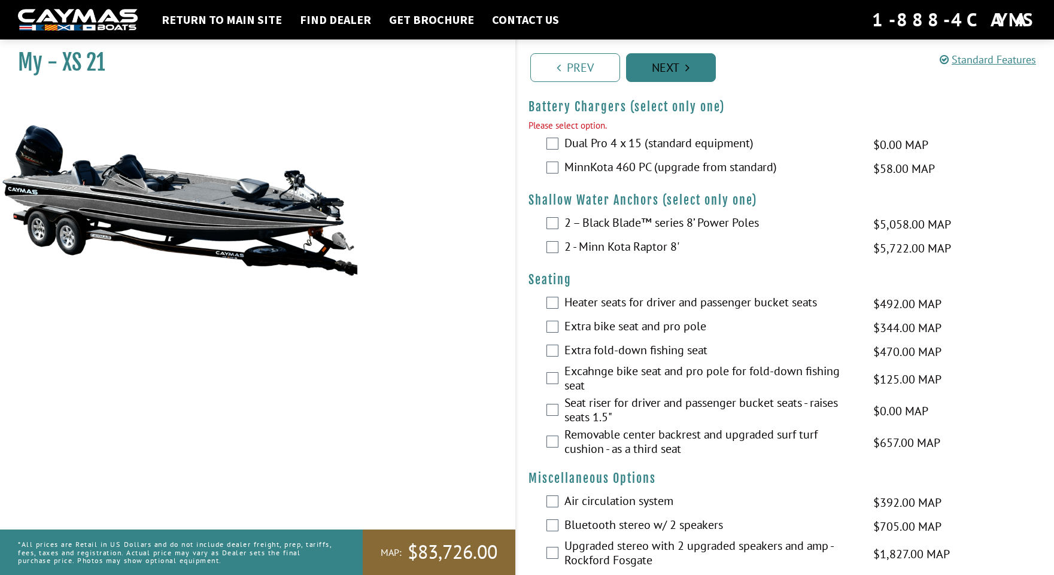
click at [643, 66] on link "Next" at bounding box center [671, 67] width 90 height 29
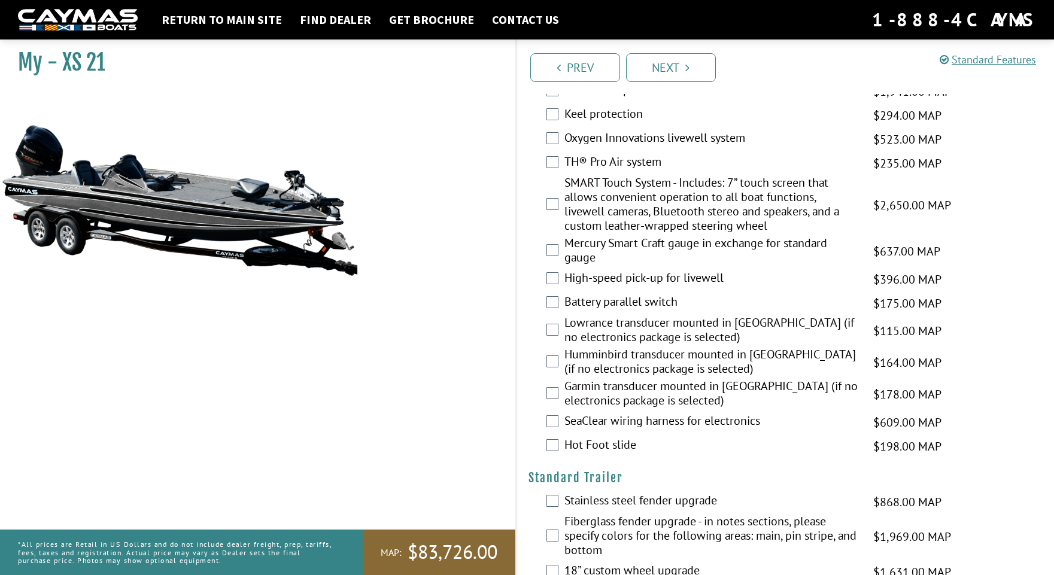
scroll to position [1715, 0]
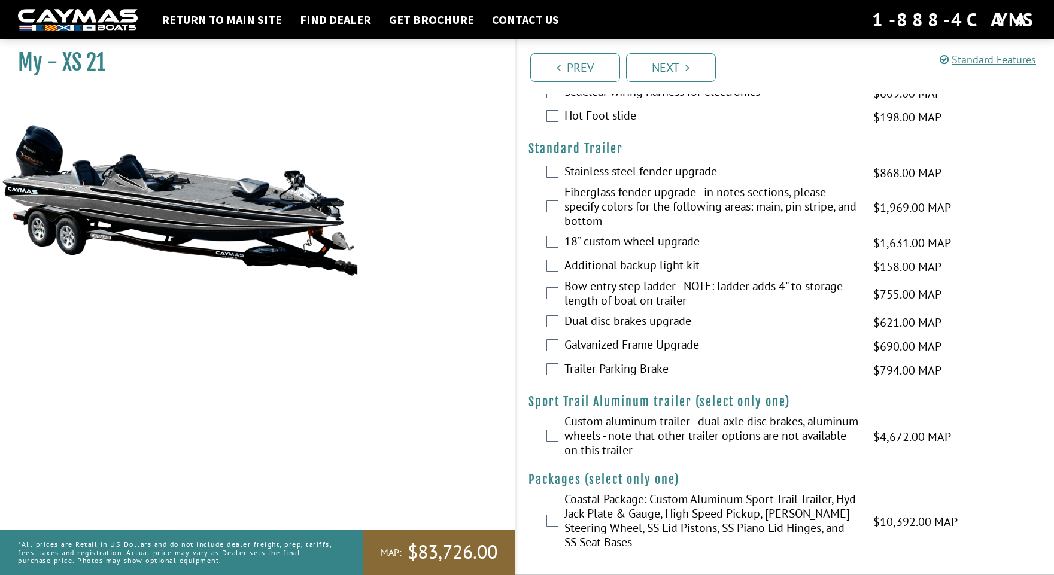
click at [558, 520] on div "Coastal Package: Custom Aluminum Sport Trail Trailer, Hyd Jack Plate & Gauge, H…" at bounding box center [785, 522] width 538 height 60
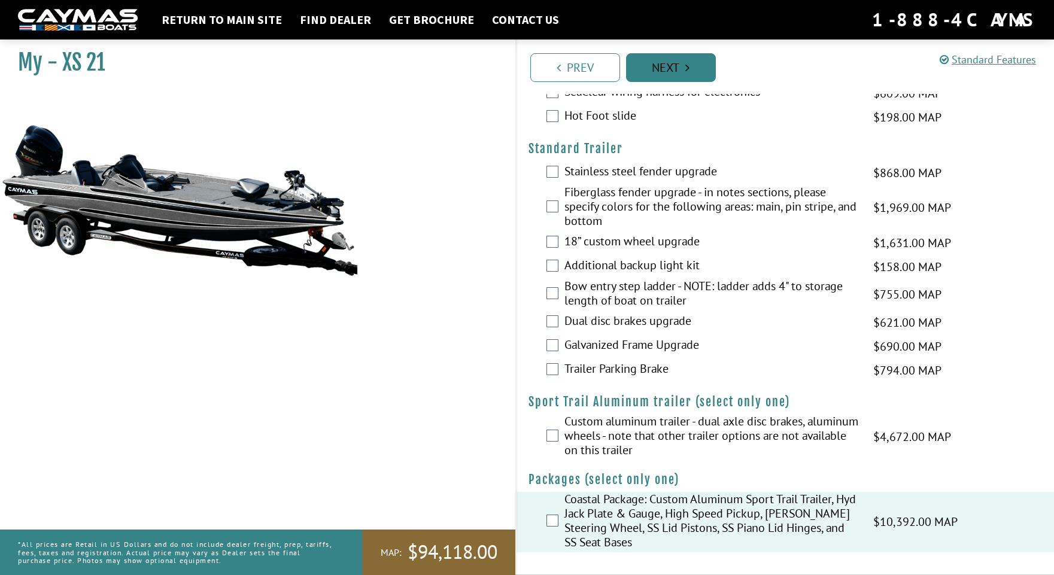
click at [649, 63] on link "Next" at bounding box center [671, 67] width 90 height 29
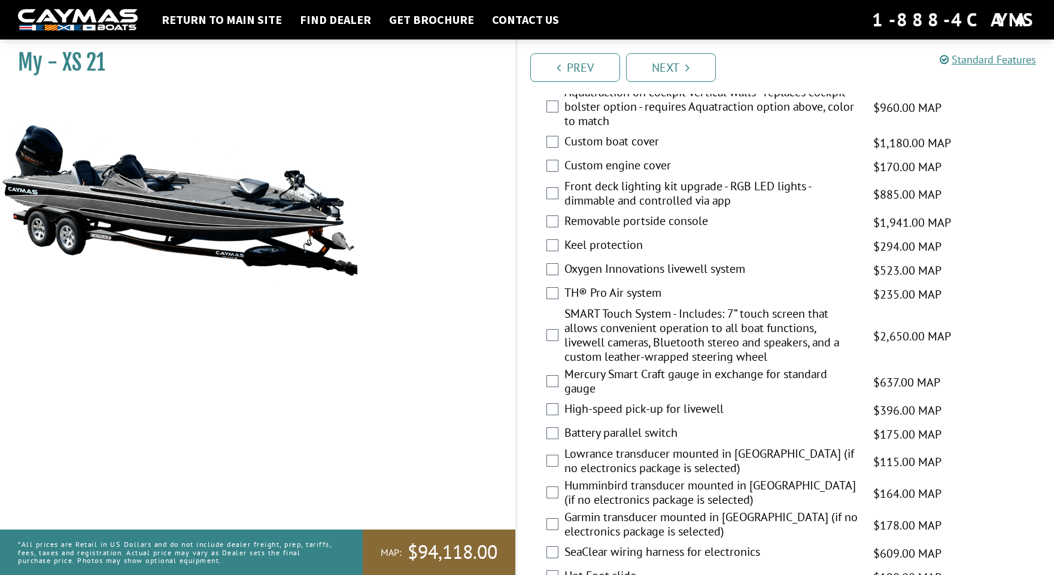
scroll to position [1153, 0]
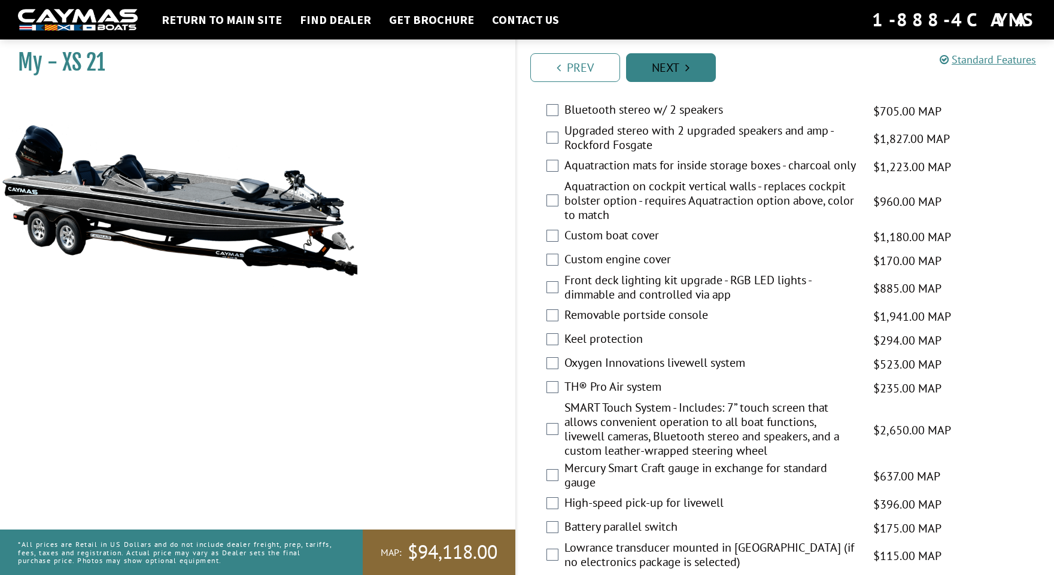
click at [655, 72] on link "Next" at bounding box center [671, 67] width 90 height 29
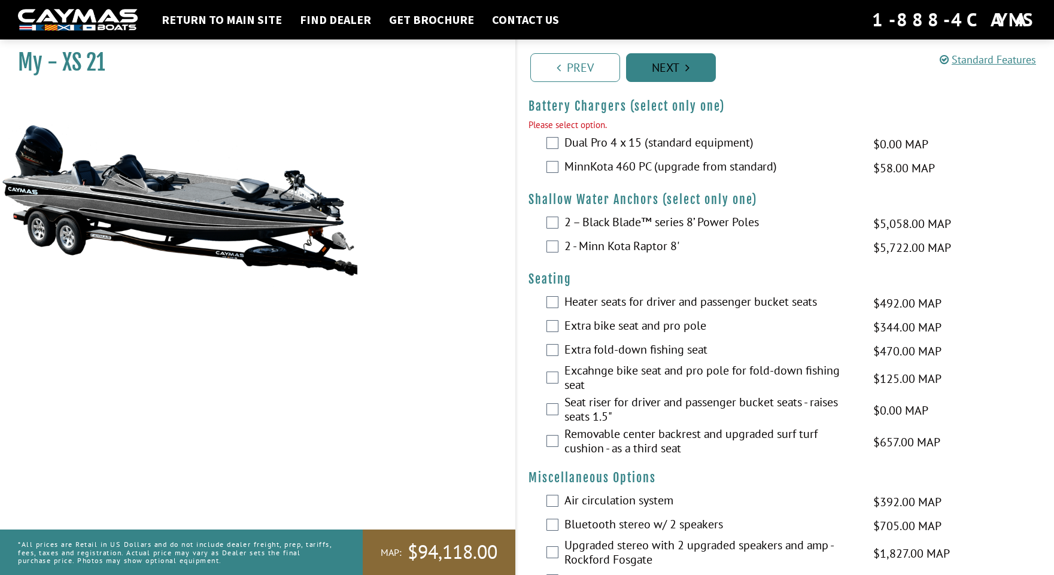
scroll to position [738, 0]
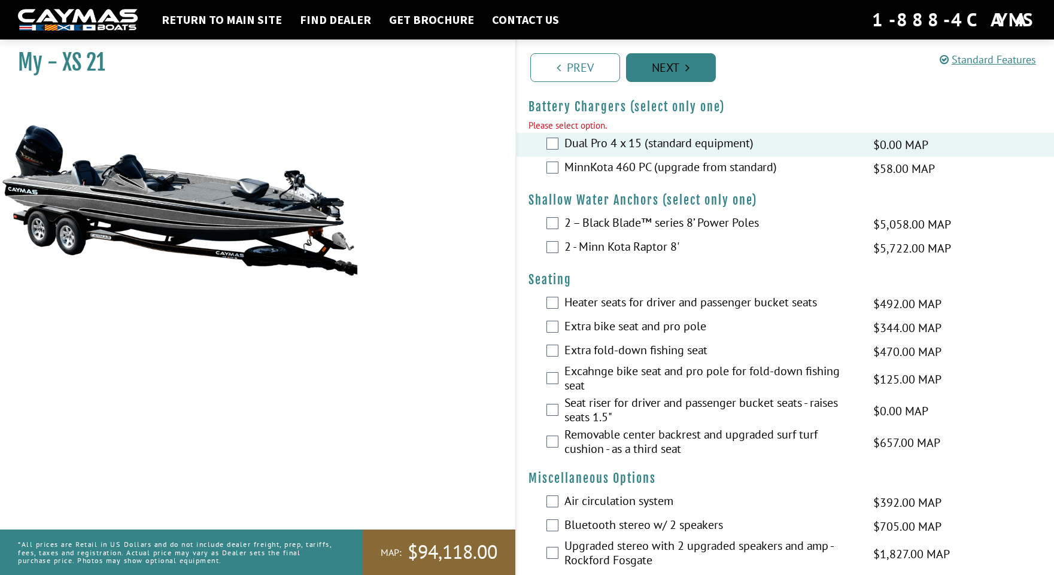
click at [668, 72] on link "Next" at bounding box center [671, 67] width 90 height 29
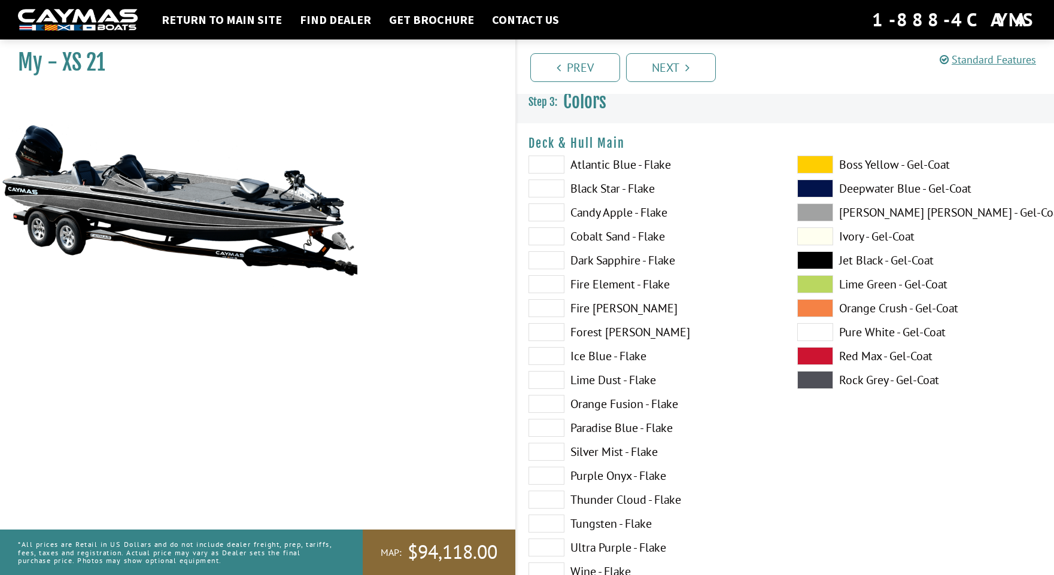
scroll to position [0, 0]
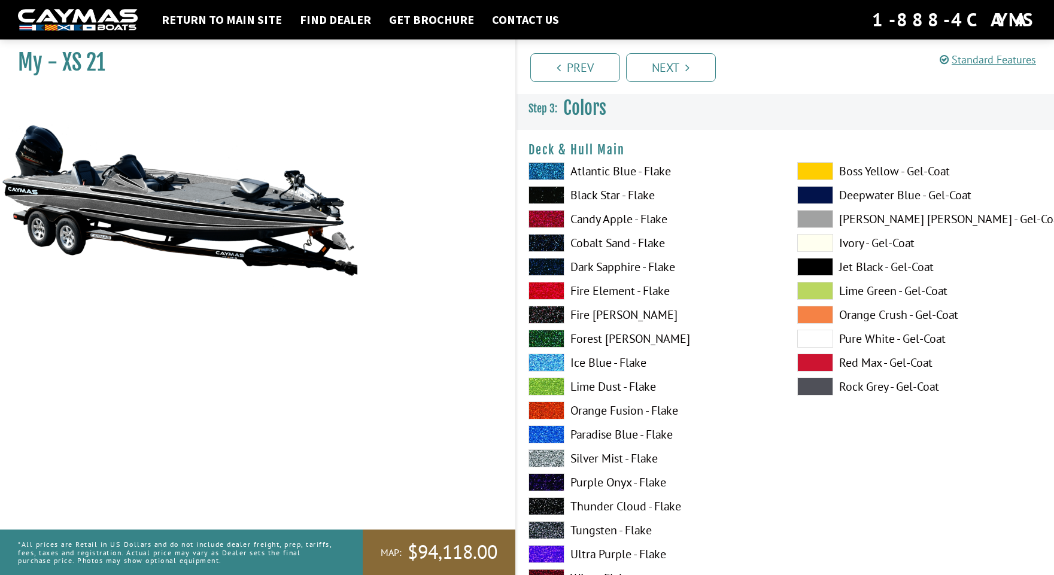
click at [545, 531] on span at bounding box center [546, 530] width 36 height 18
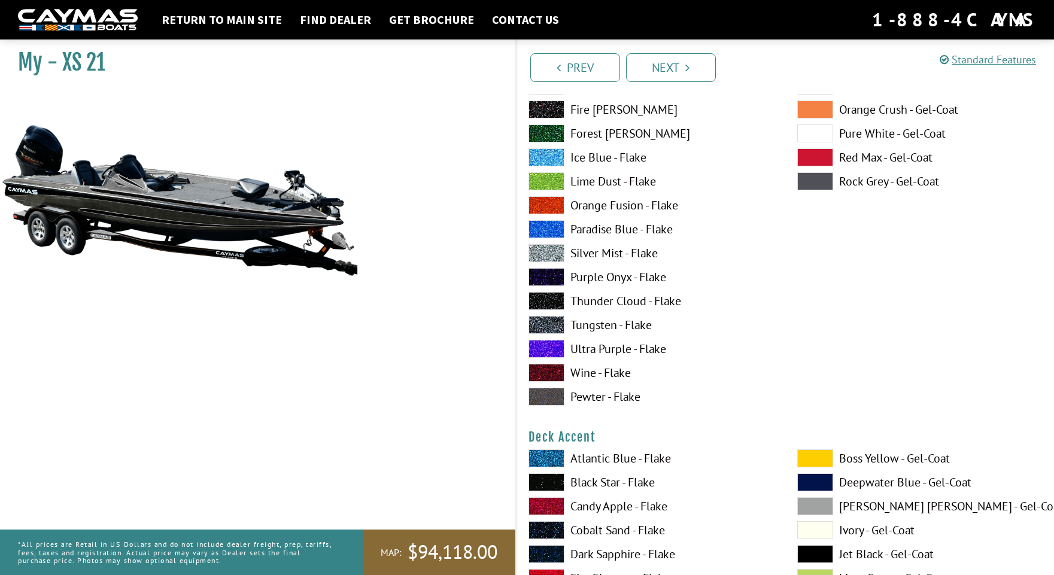
scroll to position [260, 0]
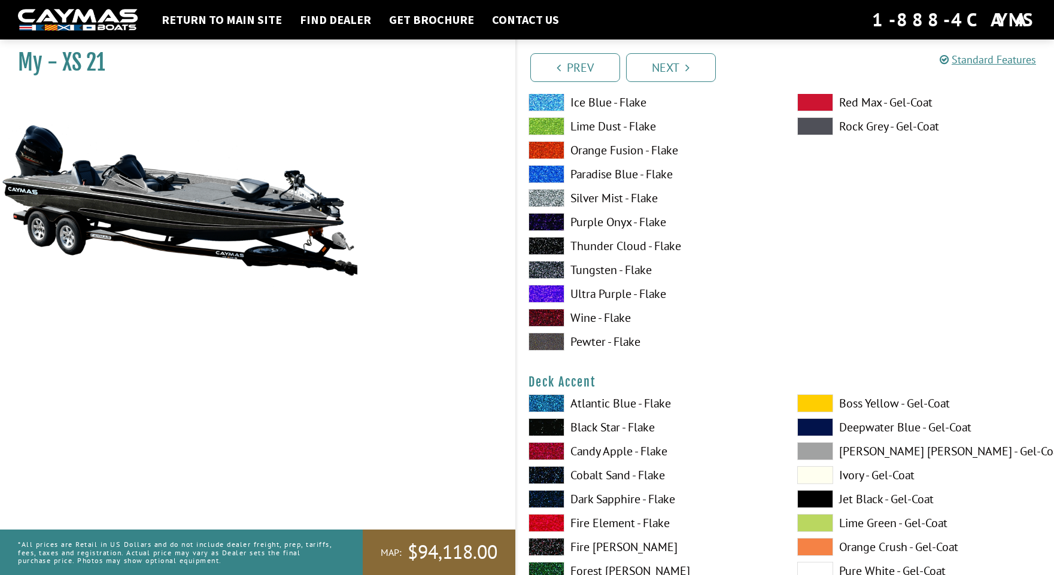
click at [542, 402] on span at bounding box center [546, 403] width 36 height 18
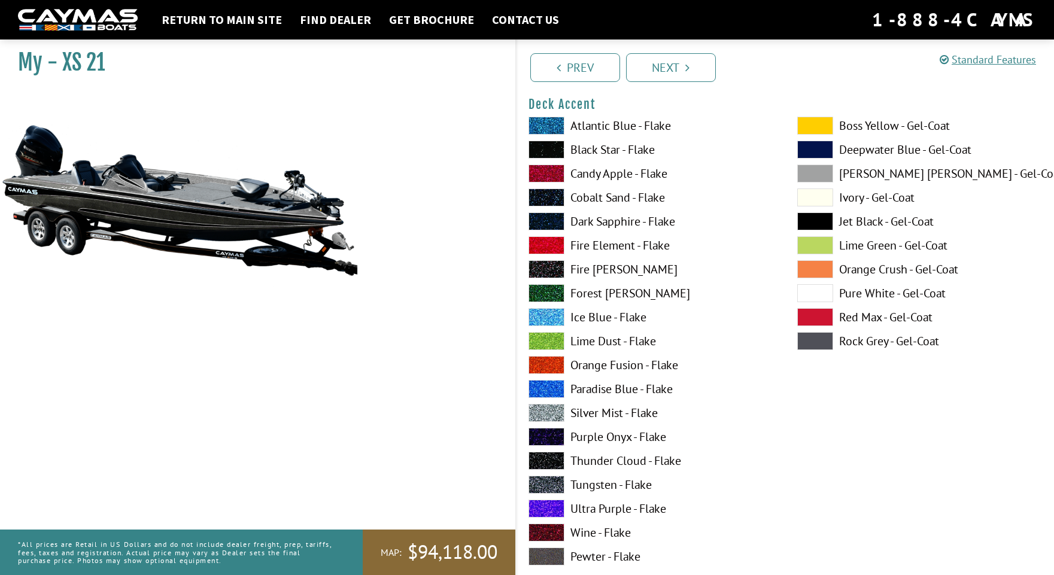
scroll to position [525, 0]
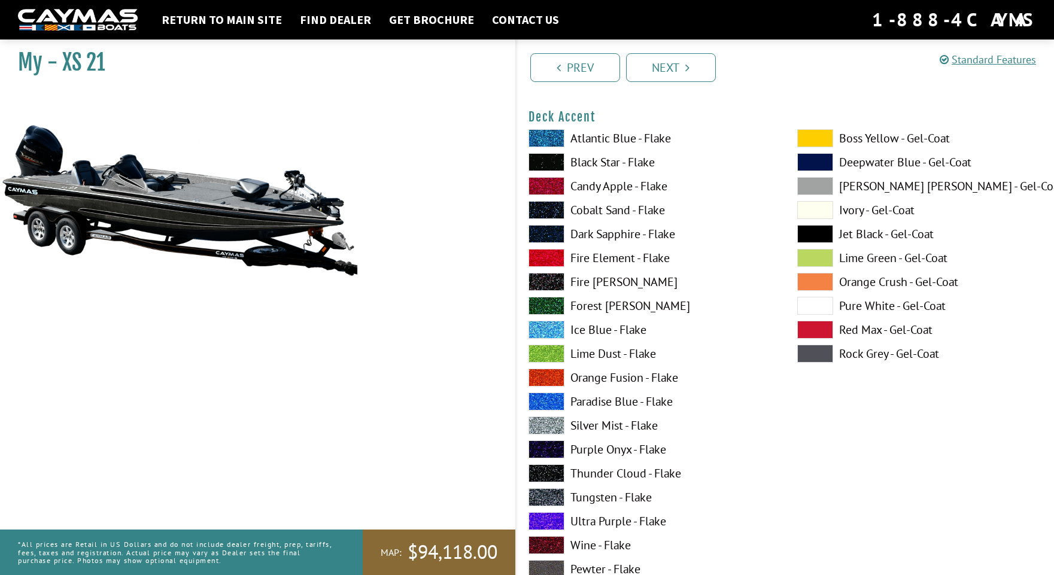
click at [546, 492] on span at bounding box center [546, 497] width 36 height 18
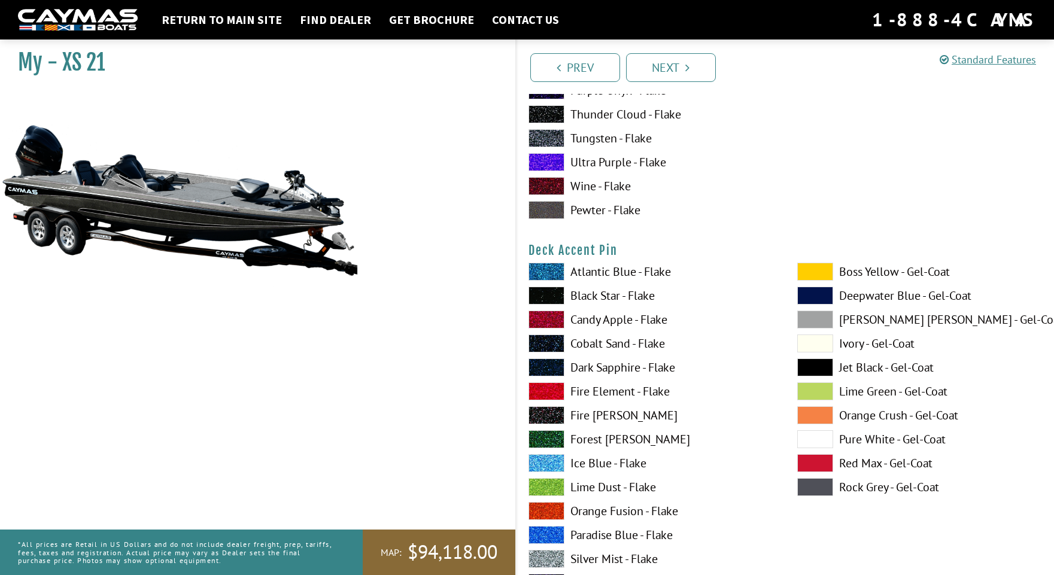
scroll to position [979, 0]
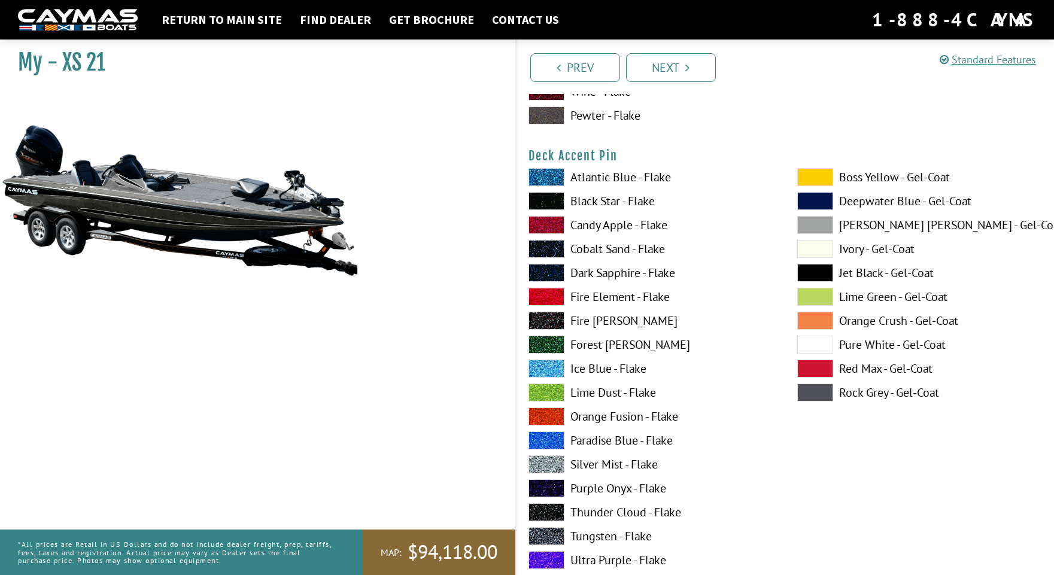
click at [539, 464] on span at bounding box center [546, 464] width 36 height 18
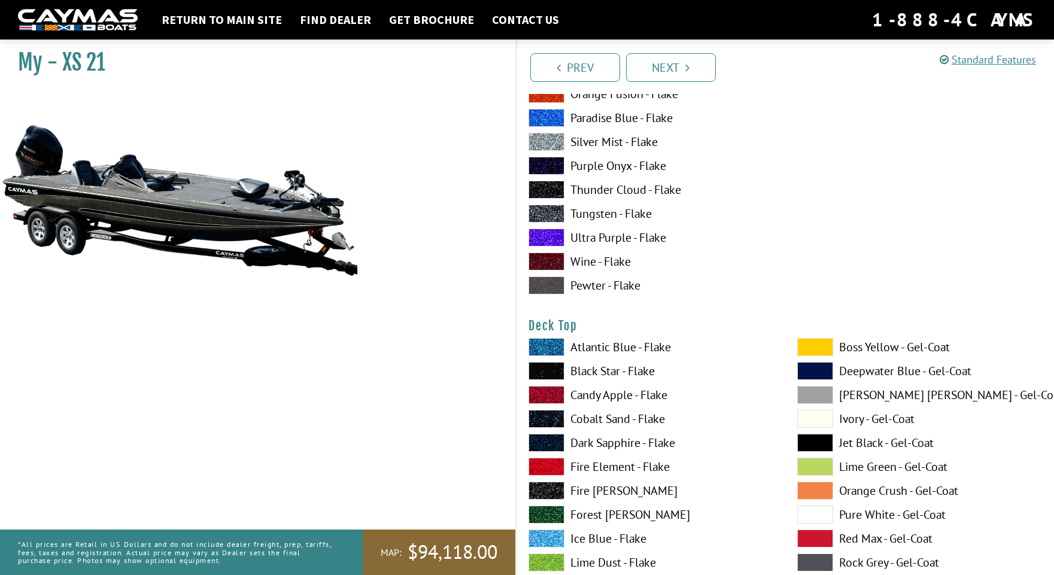
scroll to position [1321, 0]
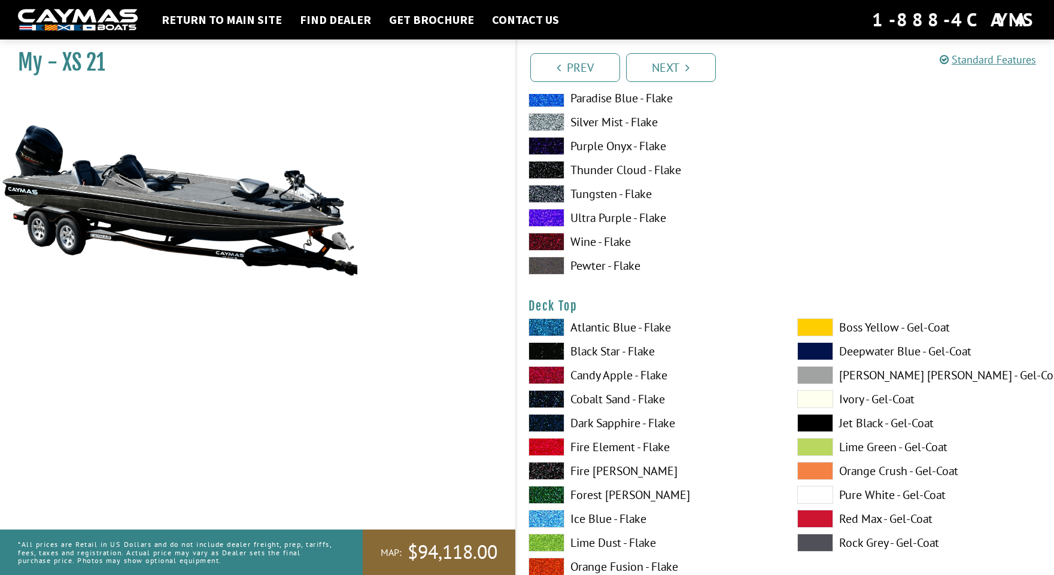
click at [555, 421] on span at bounding box center [546, 423] width 36 height 18
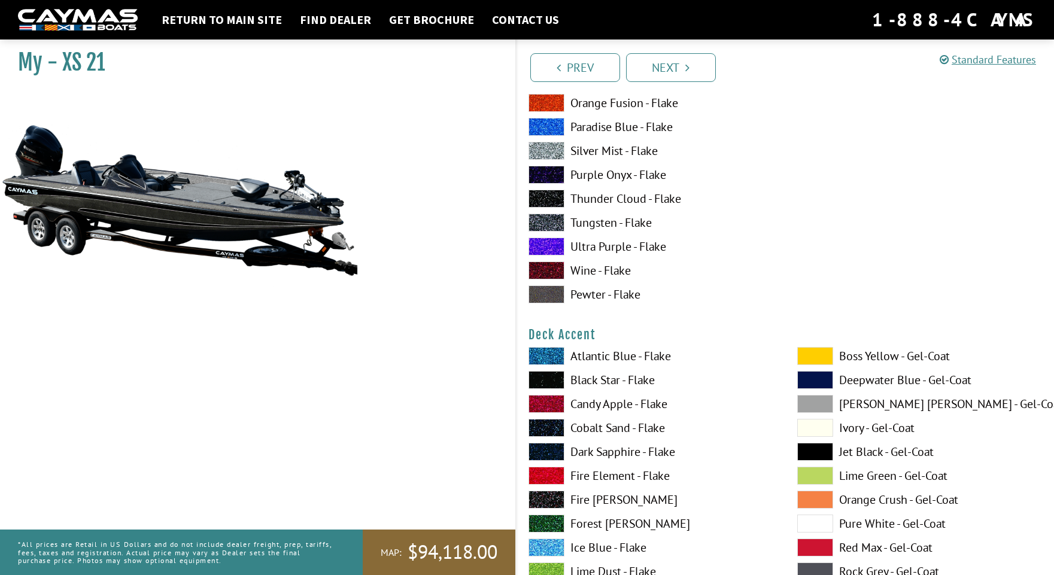
scroll to position [0, 0]
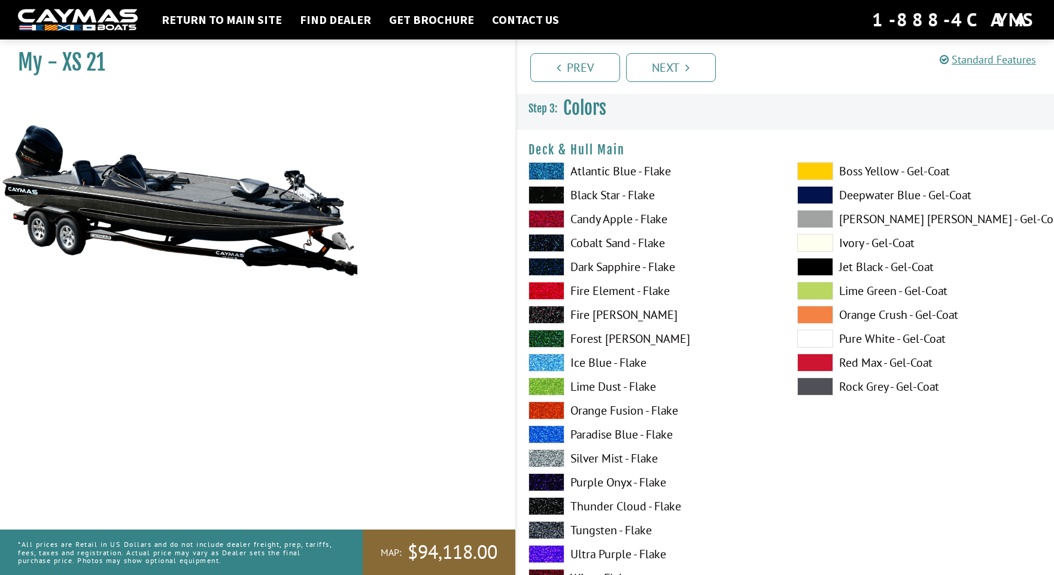
click at [542, 457] on span at bounding box center [546, 458] width 36 height 18
click at [558, 223] on span at bounding box center [546, 219] width 36 height 18
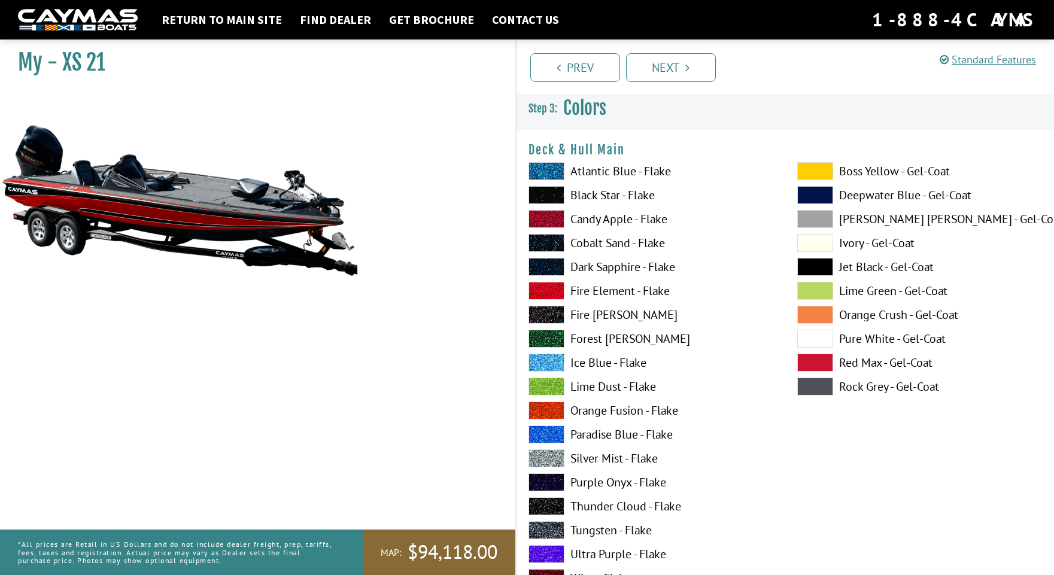
click at [550, 269] on span at bounding box center [546, 267] width 36 height 18
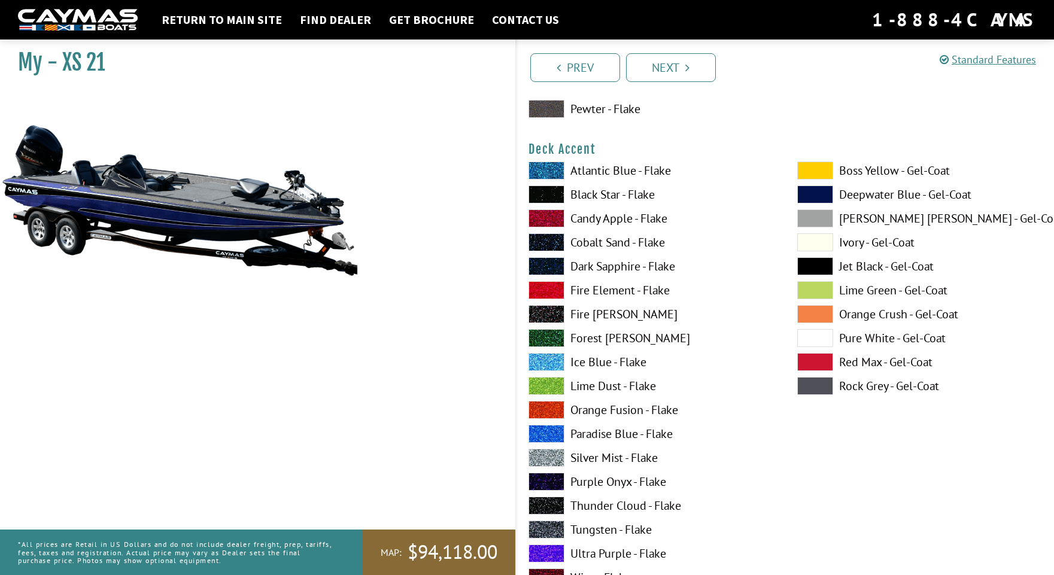
scroll to position [494, 0]
click at [550, 264] on span at bounding box center [546, 266] width 36 height 18
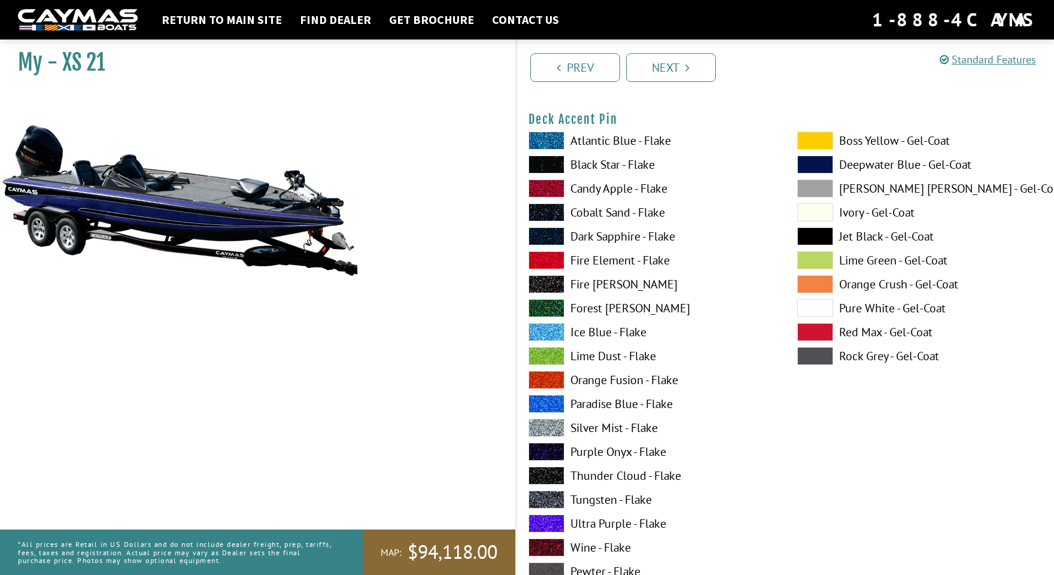
scroll to position [1016, 0]
click at [552, 141] on span at bounding box center [546, 140] width 36 height 18
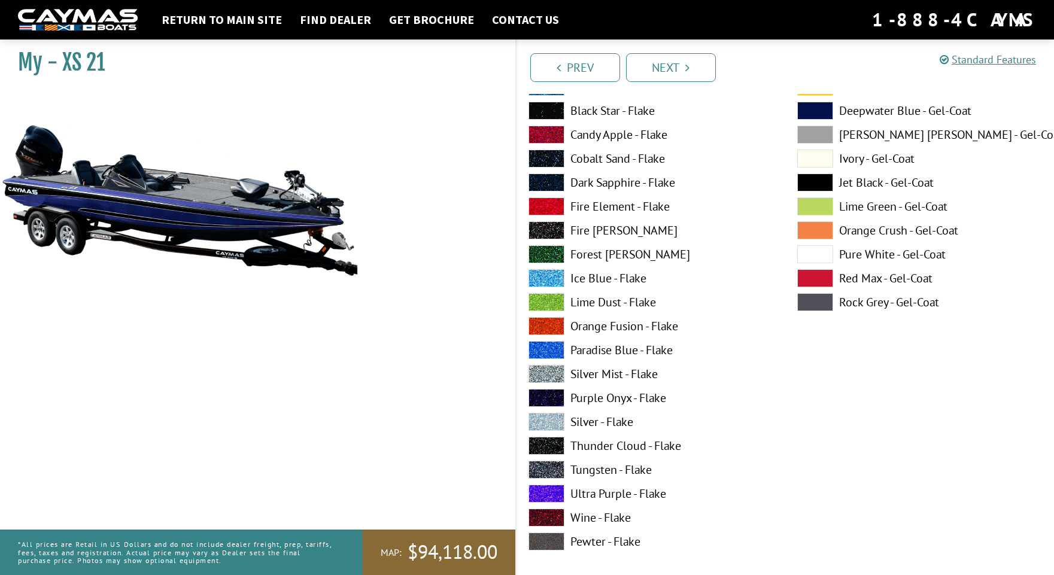
scroll to position [4440, 0]
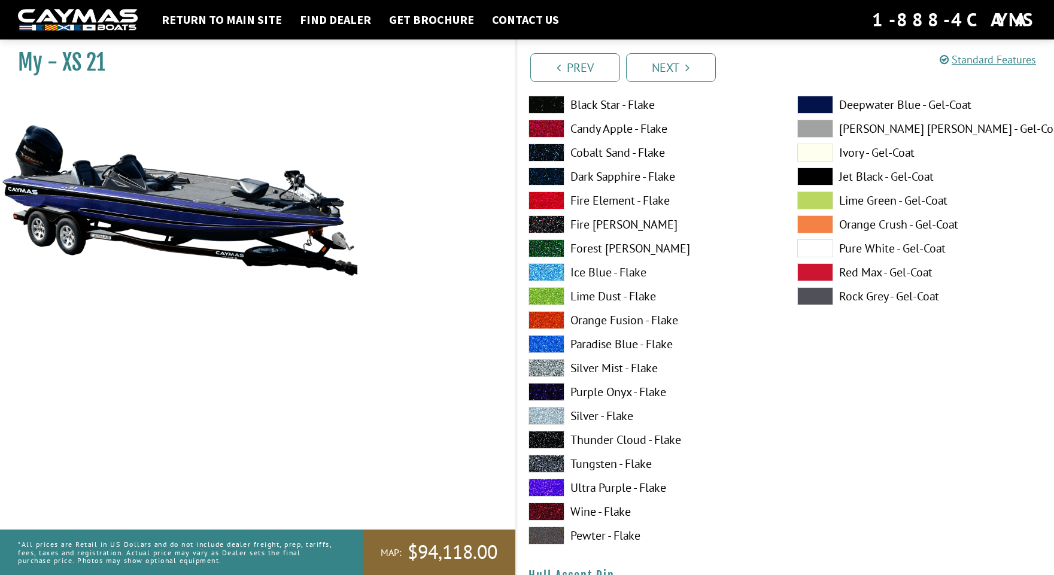
click at [550, 416] on span at bounding box center [546, 416] width 36 height 18
click at [550, 369] on span at bounding box center [546, 368] width 36 height 18
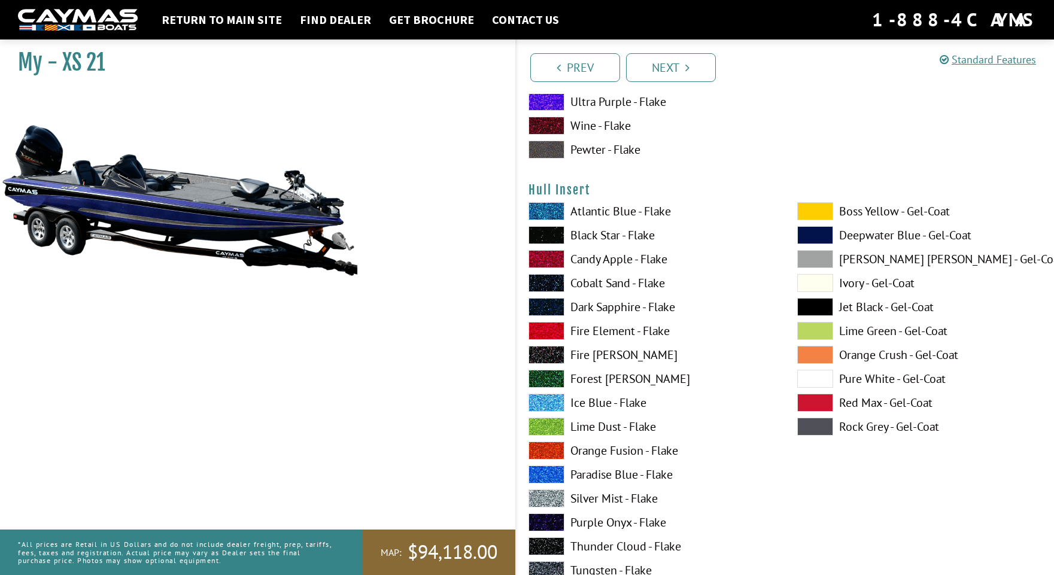
scroll to position [5407, 0]
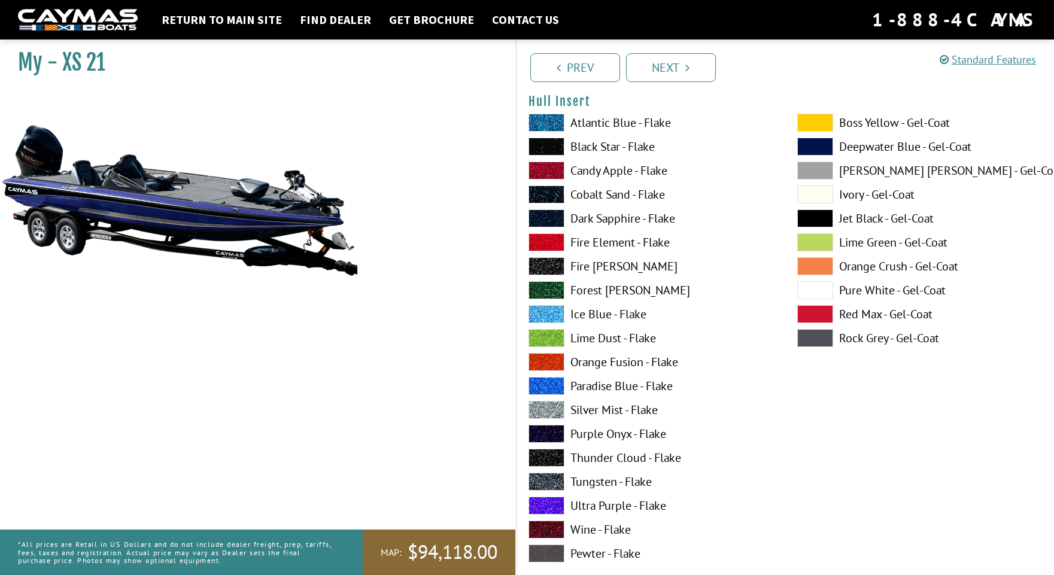
click at [536, 406] on span at bounding box center [546, 410] width 36 height 18
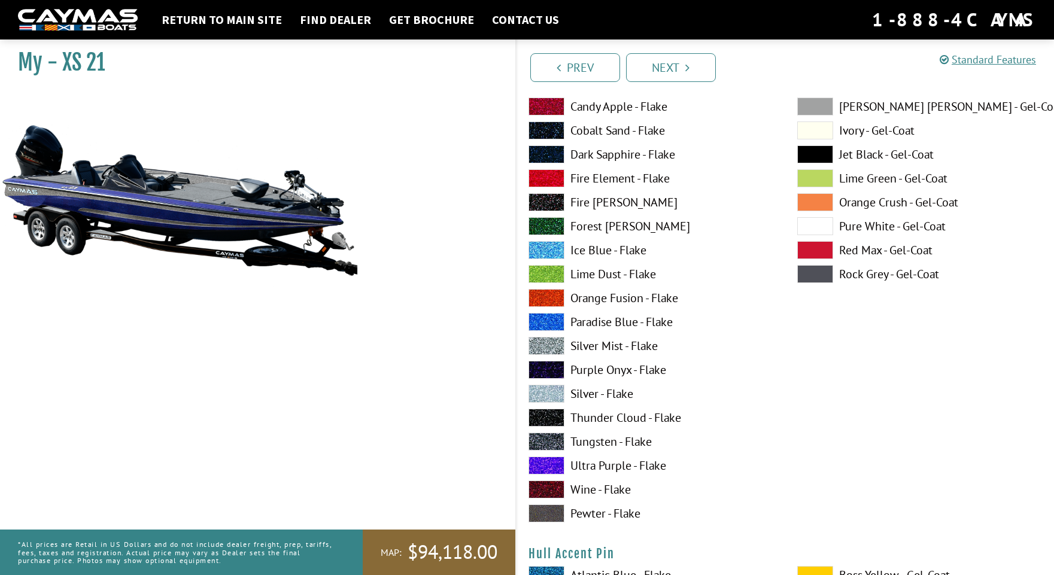
scroll to position [4220, 0]
